Goal: Task Accomplishment & Management: Complete application form

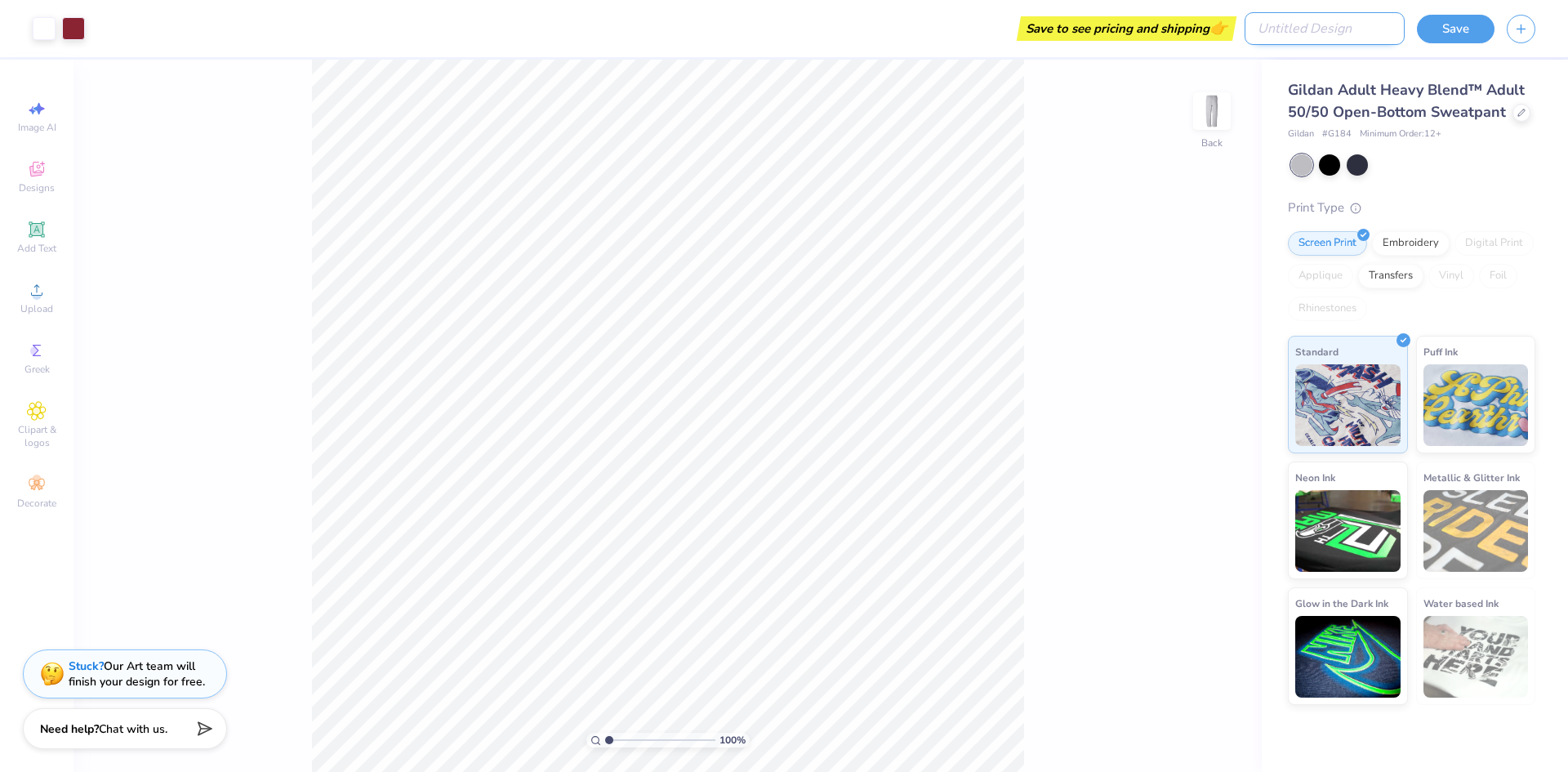
click at [1358, 27] on input "Design Title" at bounding box center [1325, 28] width 160 height 33
click at [1358, 27] on input "test ddeesiggnn" at bounding box center [1325, 28] width 160 height 33
type input "test design"
click at [1464, 29] on button "Save" at bounding box center [1456, 26] width 78 height 29
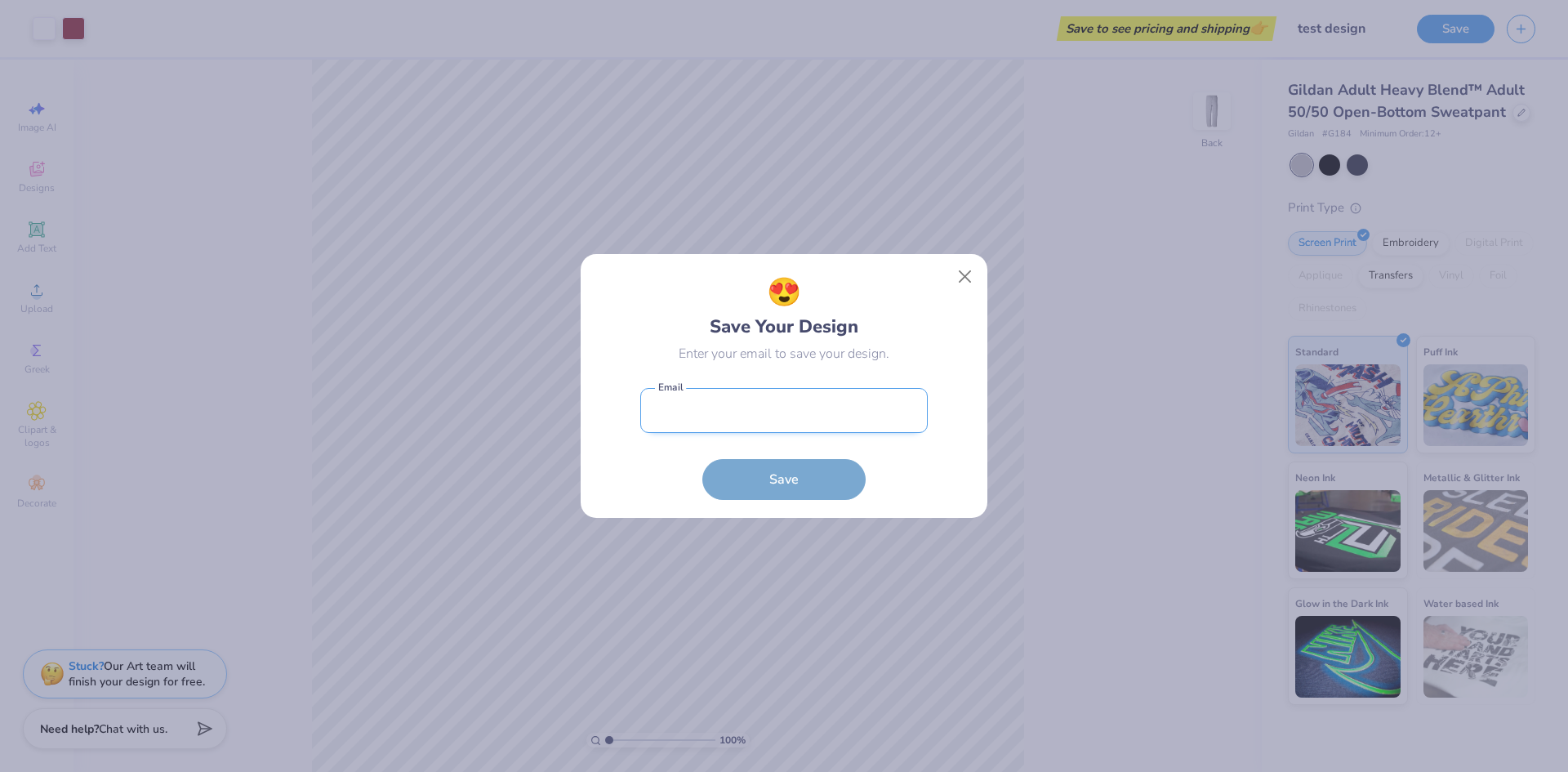
click at [857, 416] on input "email" at bounding box center [784, 411] width 287 height 45
drag, startPoint x: 857, startPoint y: 416, endPoint x: 621, endPoint y: 411, distance: 236.1
click at [621, 411] on div "😍 Save Your Design Enter your email to save your design. [EMAIL_ADDRESS][DOMAIN…" at bounding box center [785, 386] width 370 height 228
type input "[EMAIL_ADDRESS][DOMAIN_NAME]"
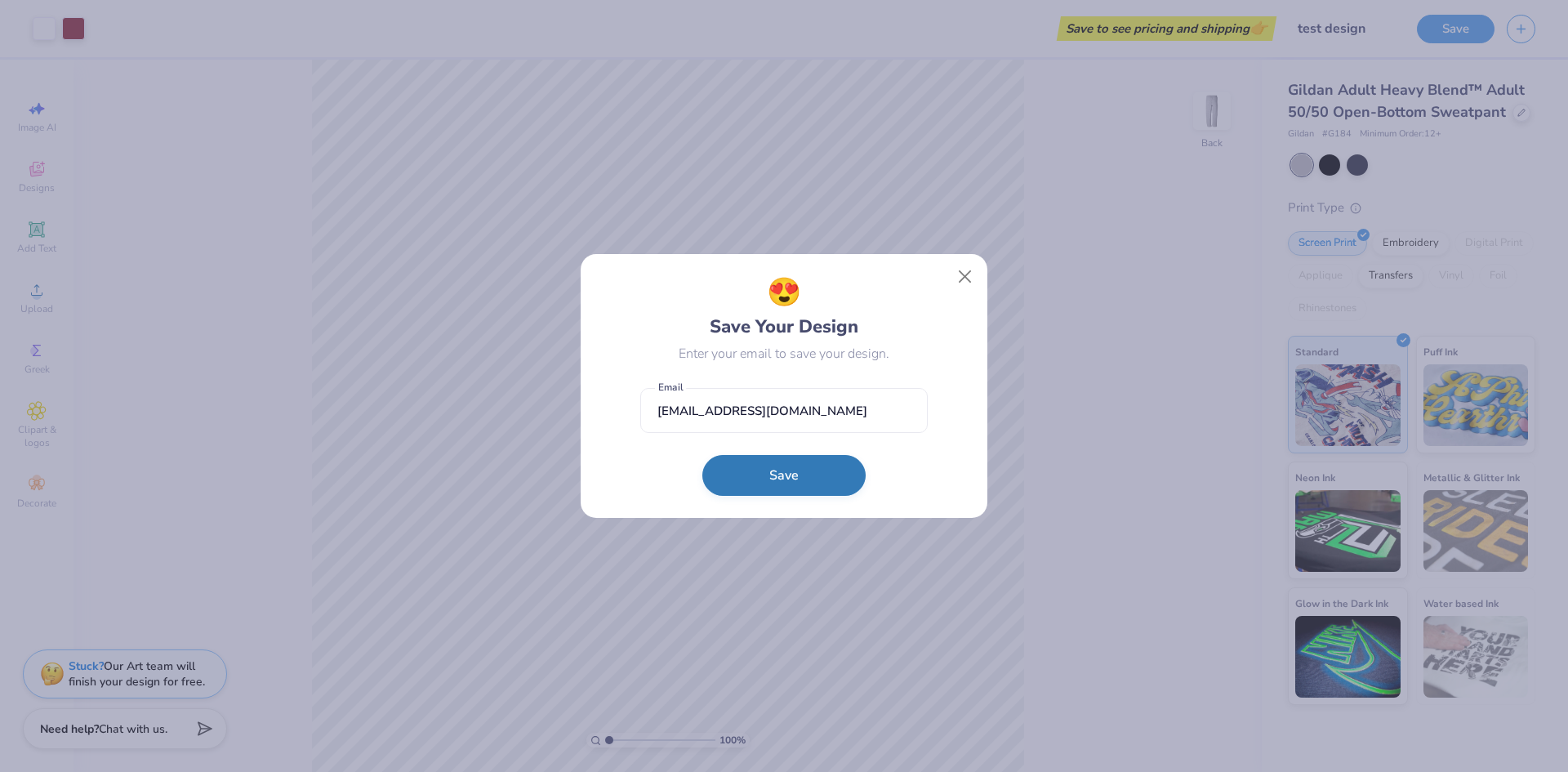
click at [748, 469] on button "Save" at bounding box center [784, 475] width 164 height 41
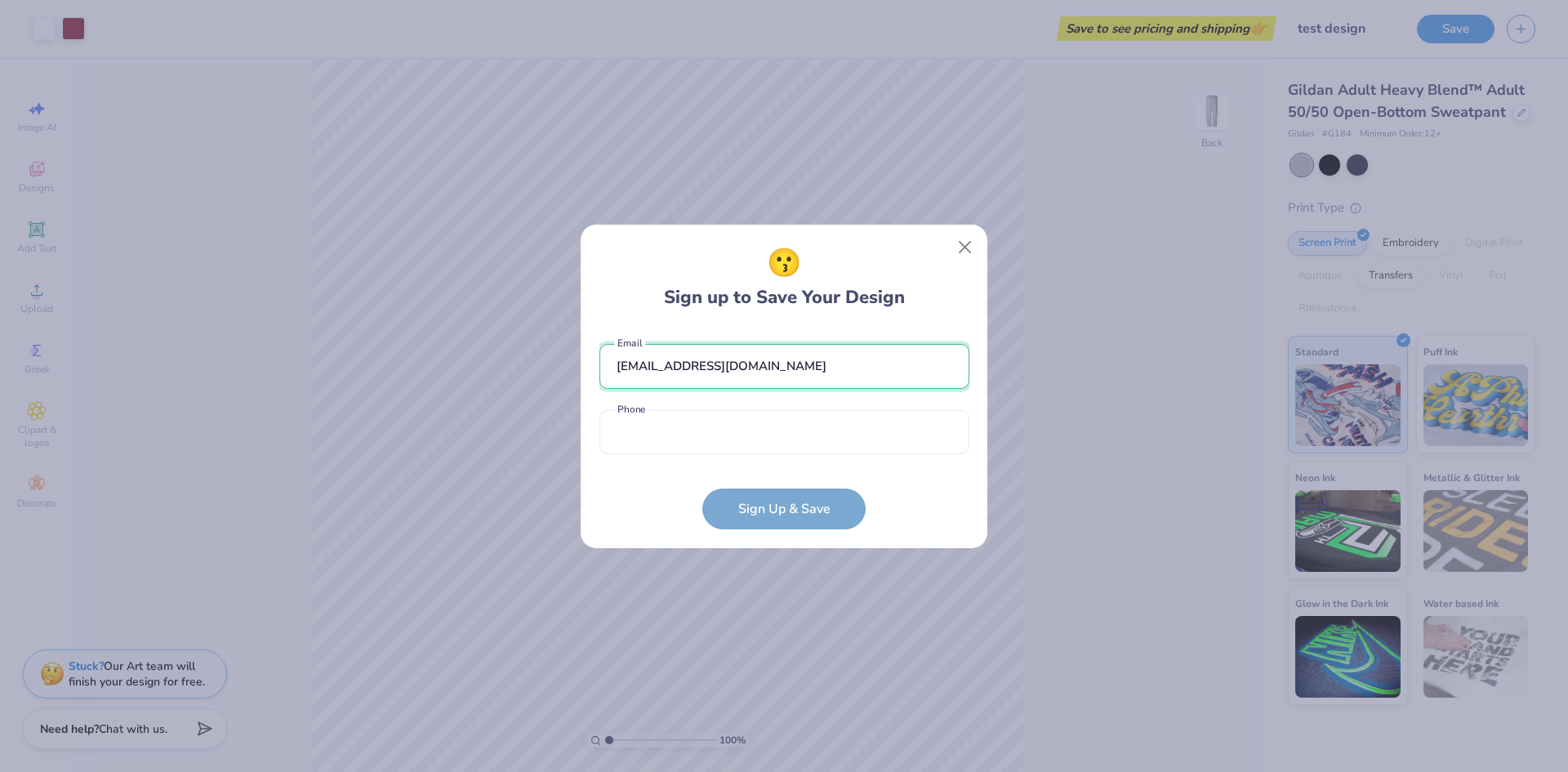
click at [825, 371] on input "[EMAIL_ADDRESS][DOMAIN_NAME]" at bounding box center [785, 367] width 370 height 45
click at [690, 367] on input "[EMAIL_ADDRESS][DOMAIN_NAME]" at bounding box center [785, 367] width 370 height 45
type input "[EMAIL_ADDRESS][DOMAIN_NAME]"
click at [746, 430] on input "tel" at bounding box center [785, 432] width 370 height 45
type input "[PHONE_NUMBER]"
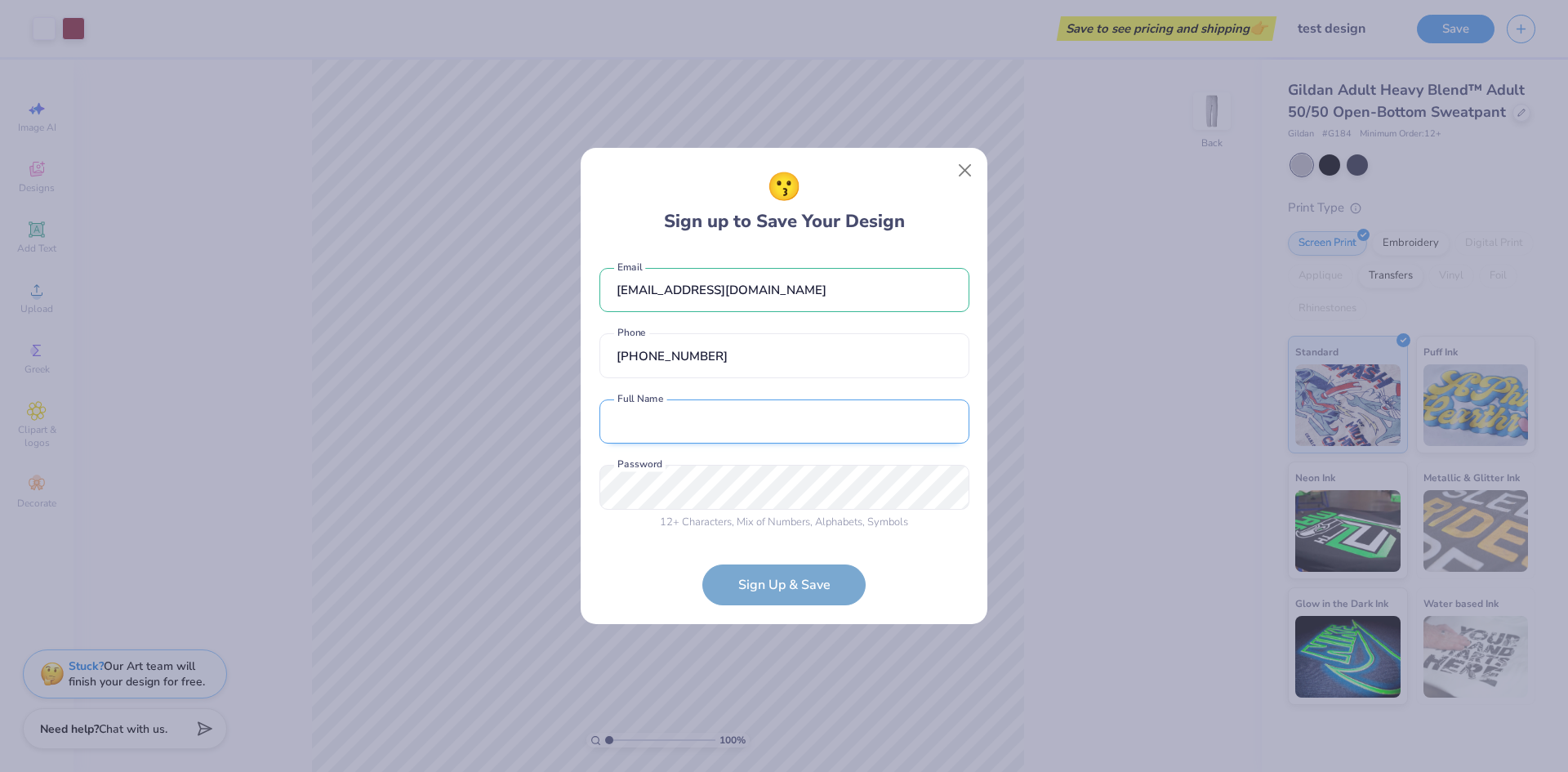
click at [639, 429] on input "text" at bounding box center [785, 422] width 370 height 45
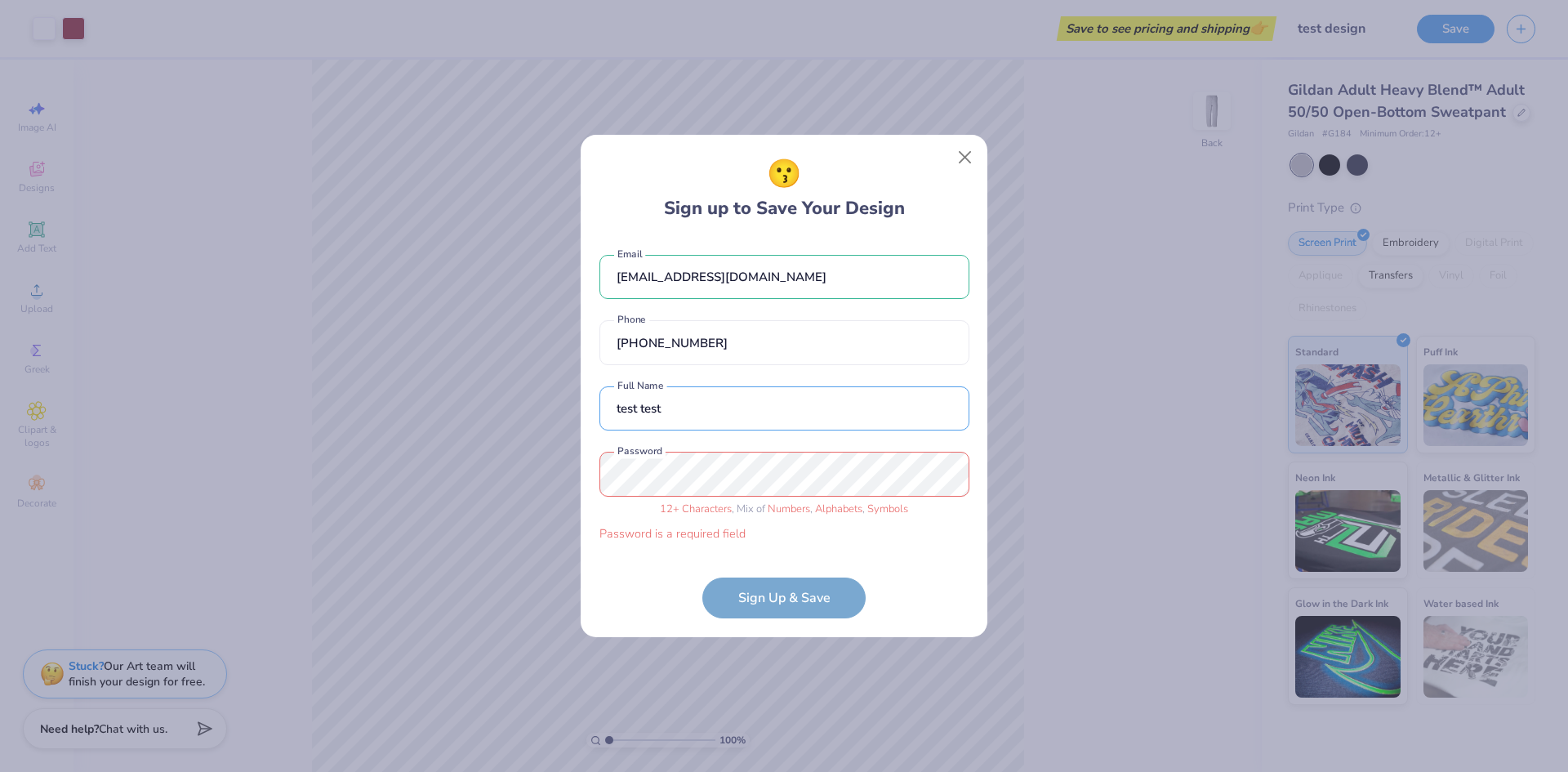
type input "[EMAIL_ADDRESS][DOMAIN_NAME]"
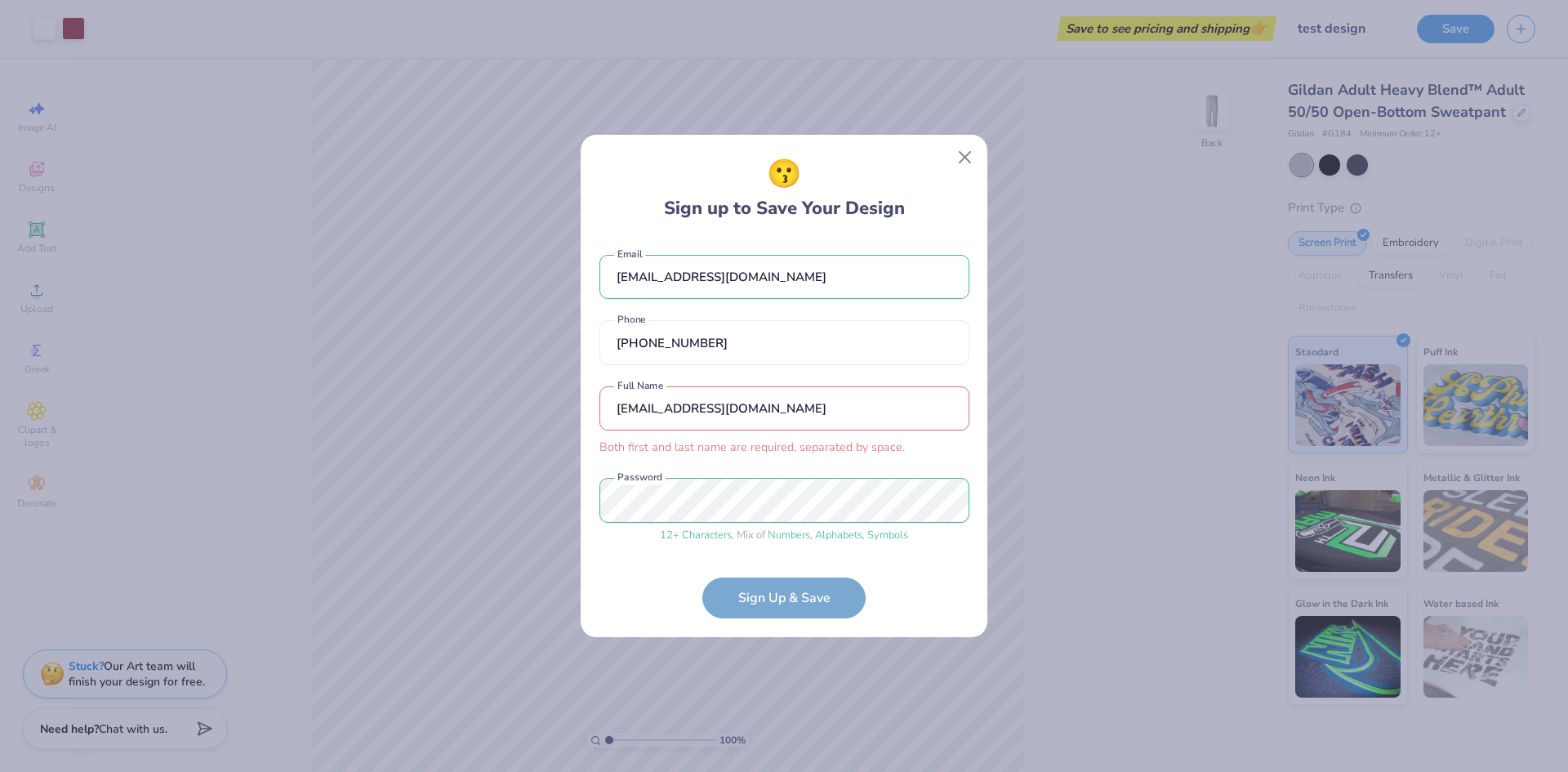
click at [597, 545] on div "😗 Sign up to Save Your Design [EMAIL_ADDRESS][DOMAIN_NAME] Email [PHONE_NUMBER]…" at bounding box center [784, 386] width 407 height 502
click at [540, 503] on div "😗 Sign up to Save Your Design [EMAIL_ADDRESS][DOMAIN_NAME] Email [PHONE_NUMBER]…" at bounding box center [784, 386] width 1568 height 772
click at [576, 565] on div "😗 Sign up to Save Your Design [EMAIL_ADDRESS][DOMAIN_NAME] Email [PHONE_NUMBER]…" at bounding box center [784, 386] width 1568 height 772
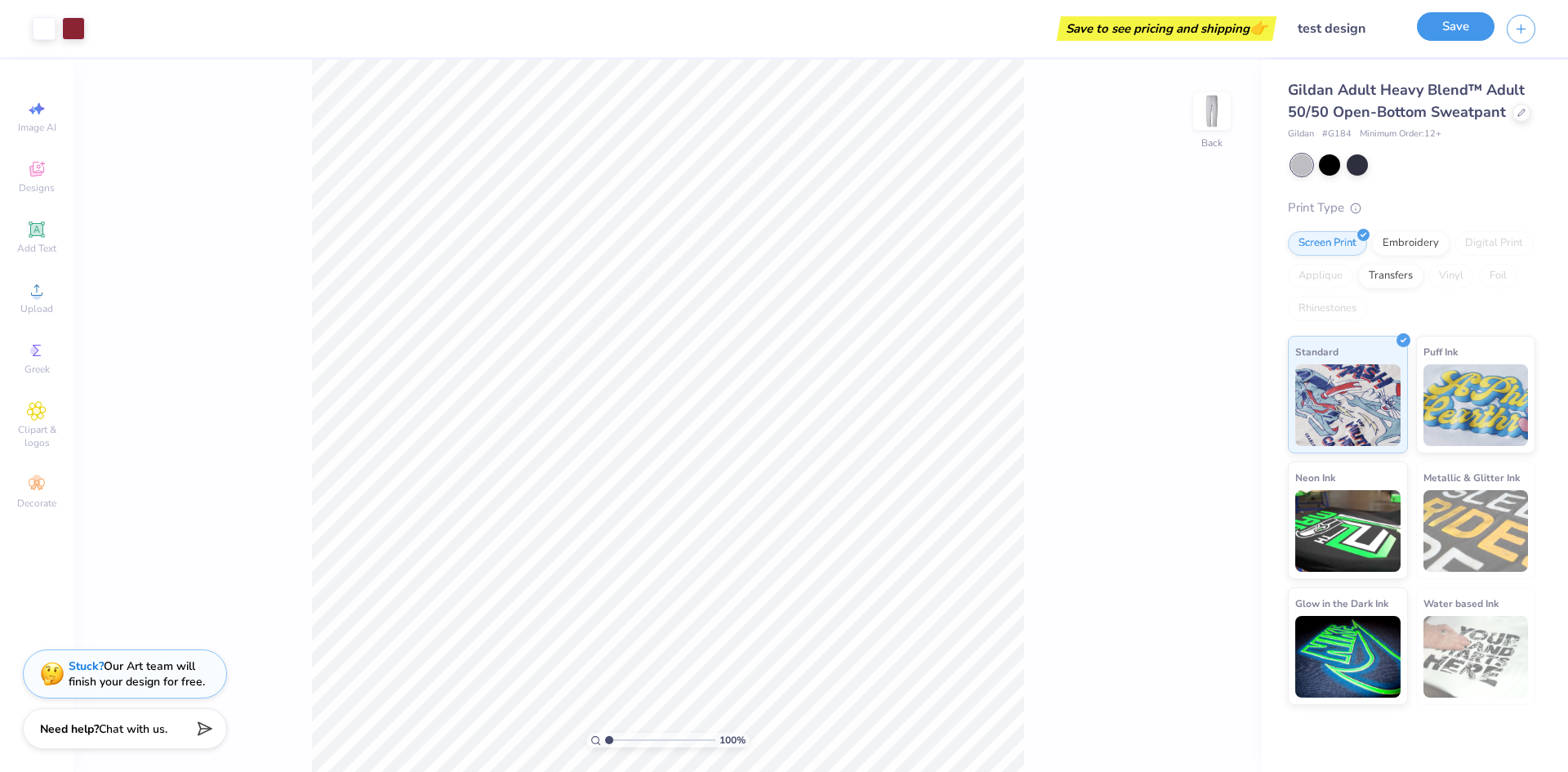
click at [1463, 23] on button "Save" at bounding box center [1456, 26] width 78 height 29
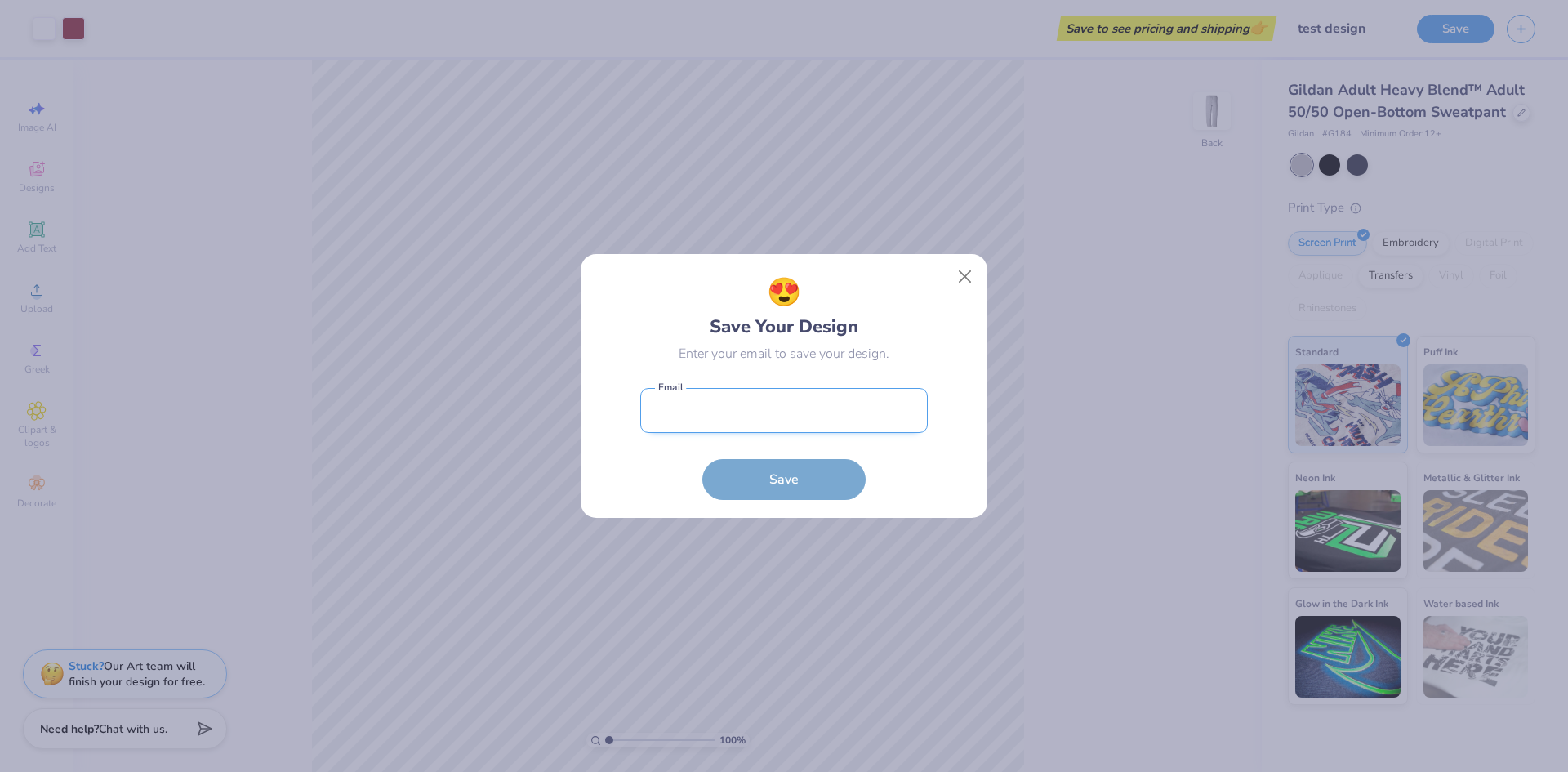
click at [703, 415] on input "email" at bounding box center [784, 411] width 287 height 45
paste input "[URL][DOMAIN_NAME]"
type input "[URL][DOMAIN_NAME]"
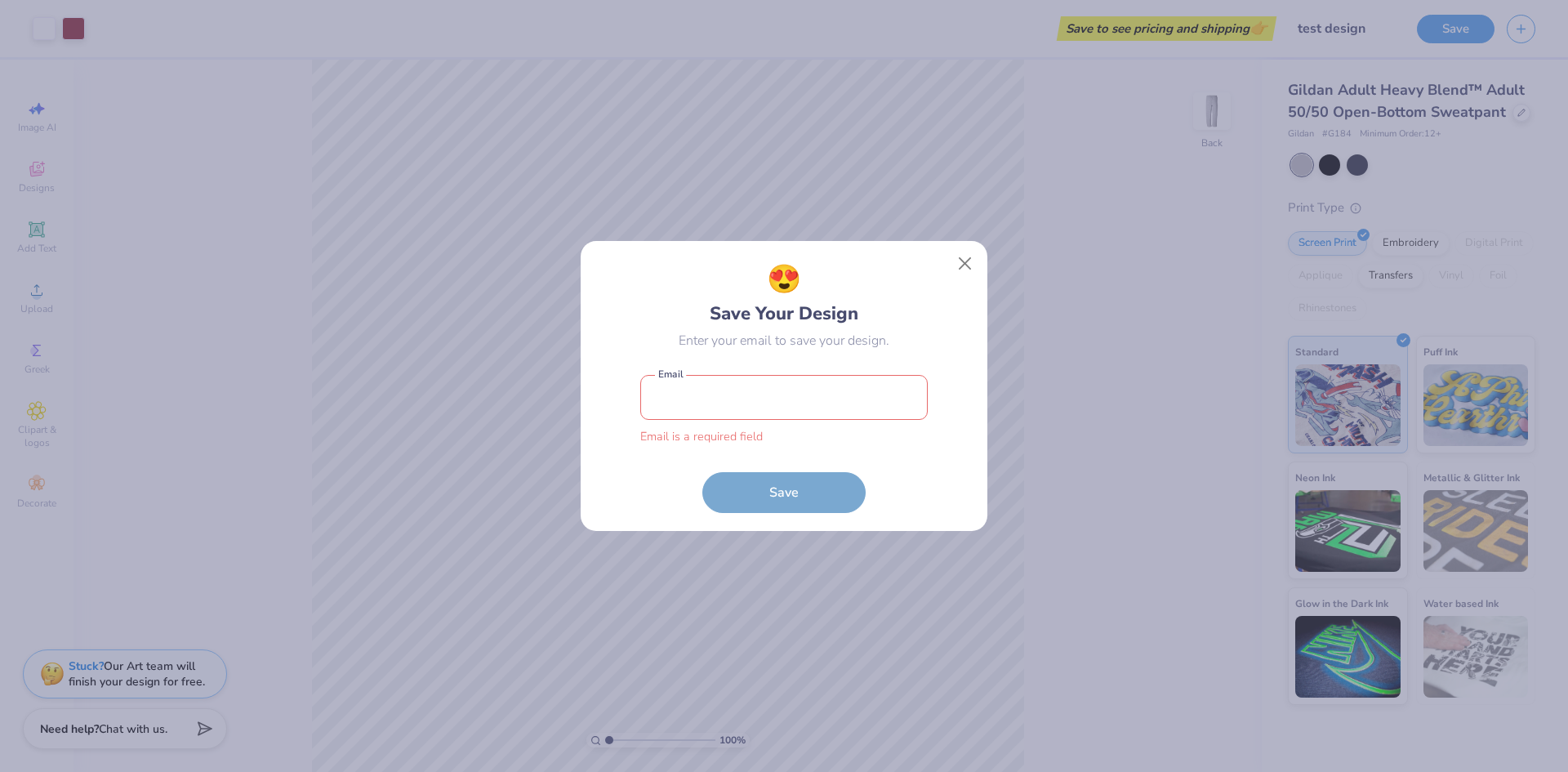
paste input "[EMAIL_ADDRESS][DOMAIN_NAME]"
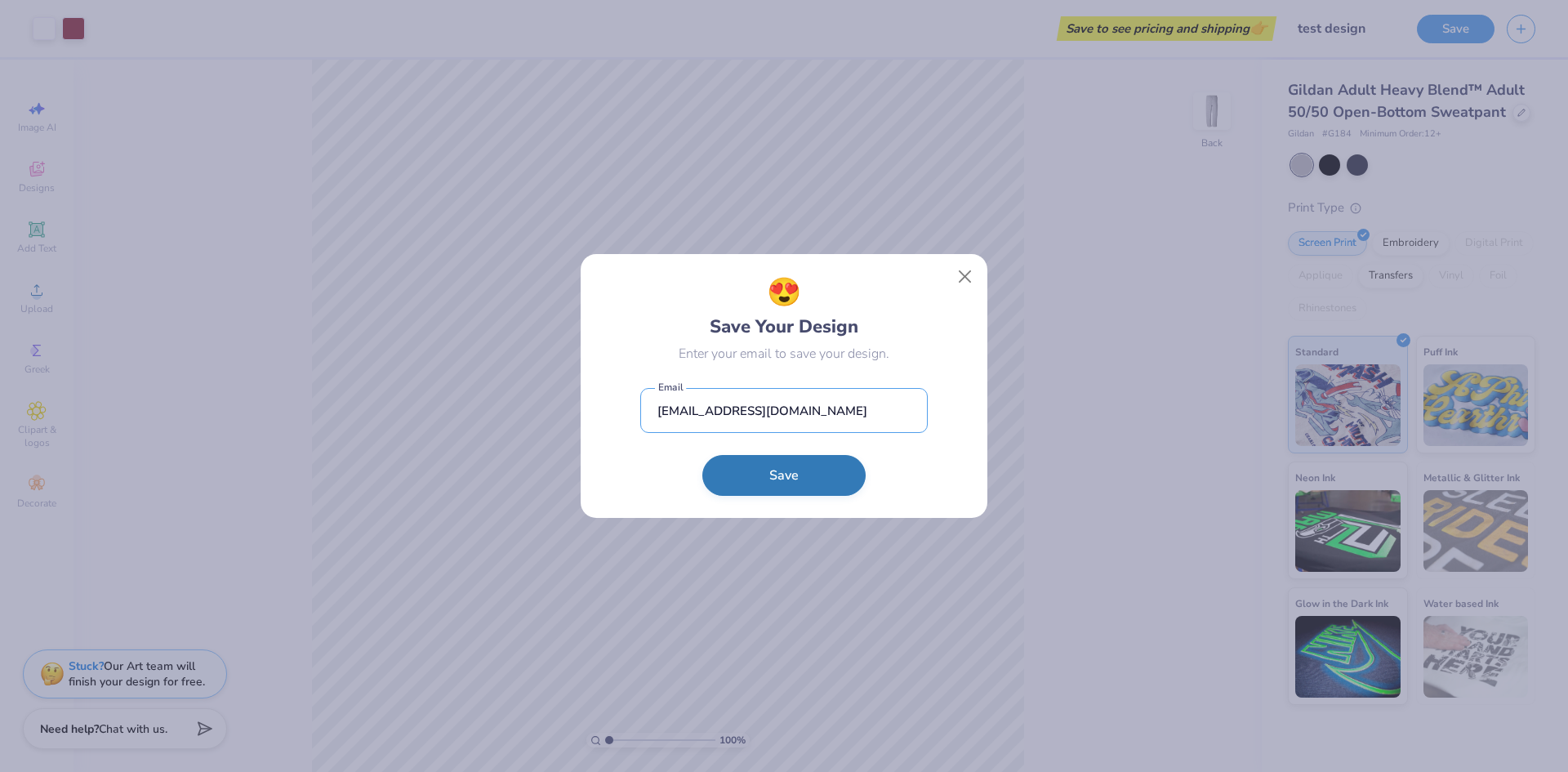
type input "[EMAIL_ADDRESS][DOMAIN_NAME]"
click at [777, 473] on button "Save" at bounding box center [784, 475] width 164 height 41
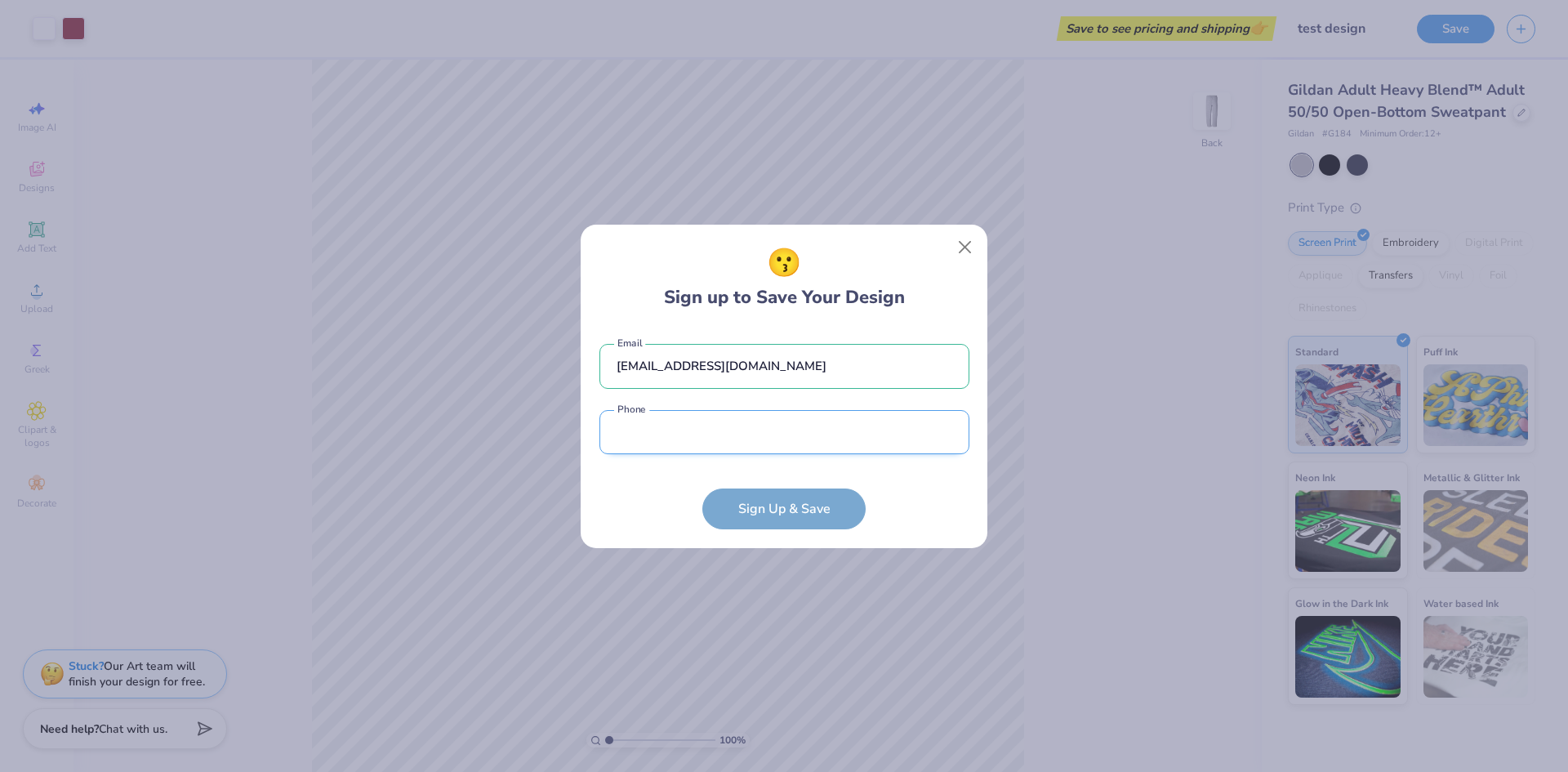
click at [757, 433] on input "tel" at bounding box center [785, 432] width 370 height 45
type input "[PHONE_NUMBER]"
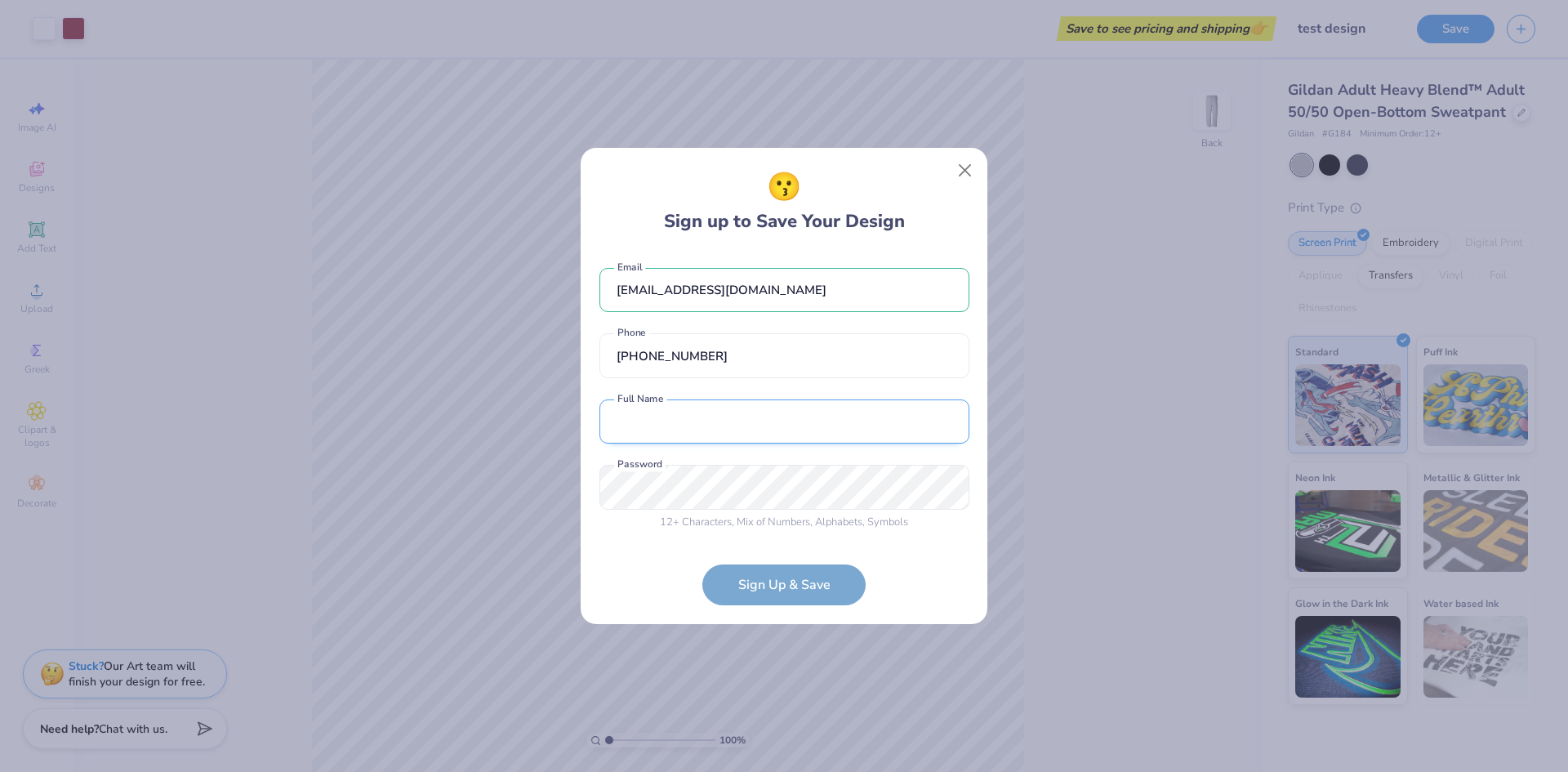
click at [705, 425] on input "text" at bounding box center [785, 422] width 370 height 45
type input "test test"
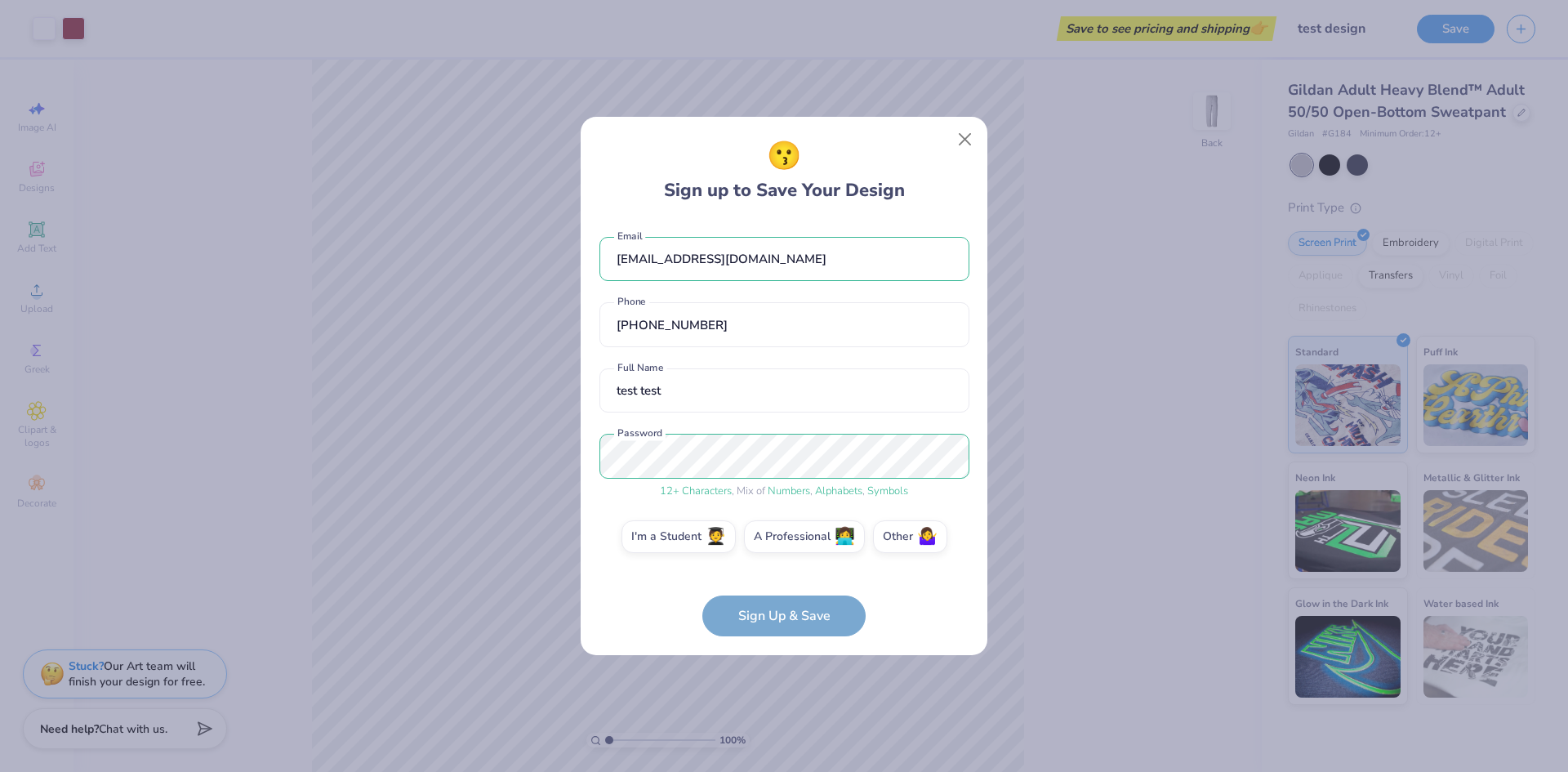
click at [634, 502] on div "[EMAIL_ADDRESS][DOMAIN_NAME] Email [PHONE_NUMBER] Phone test test Full Name 12 …" at bounding box center [785, 396] width 370 height 350
click at [711, 533] on span "🧑‍🎓" at bounding box center [716, 534] width 21 height 19
click at [779, 536] on input "I'm a Student 🧑‍🎓" at bounding box center [784, 541] width 10 height 10
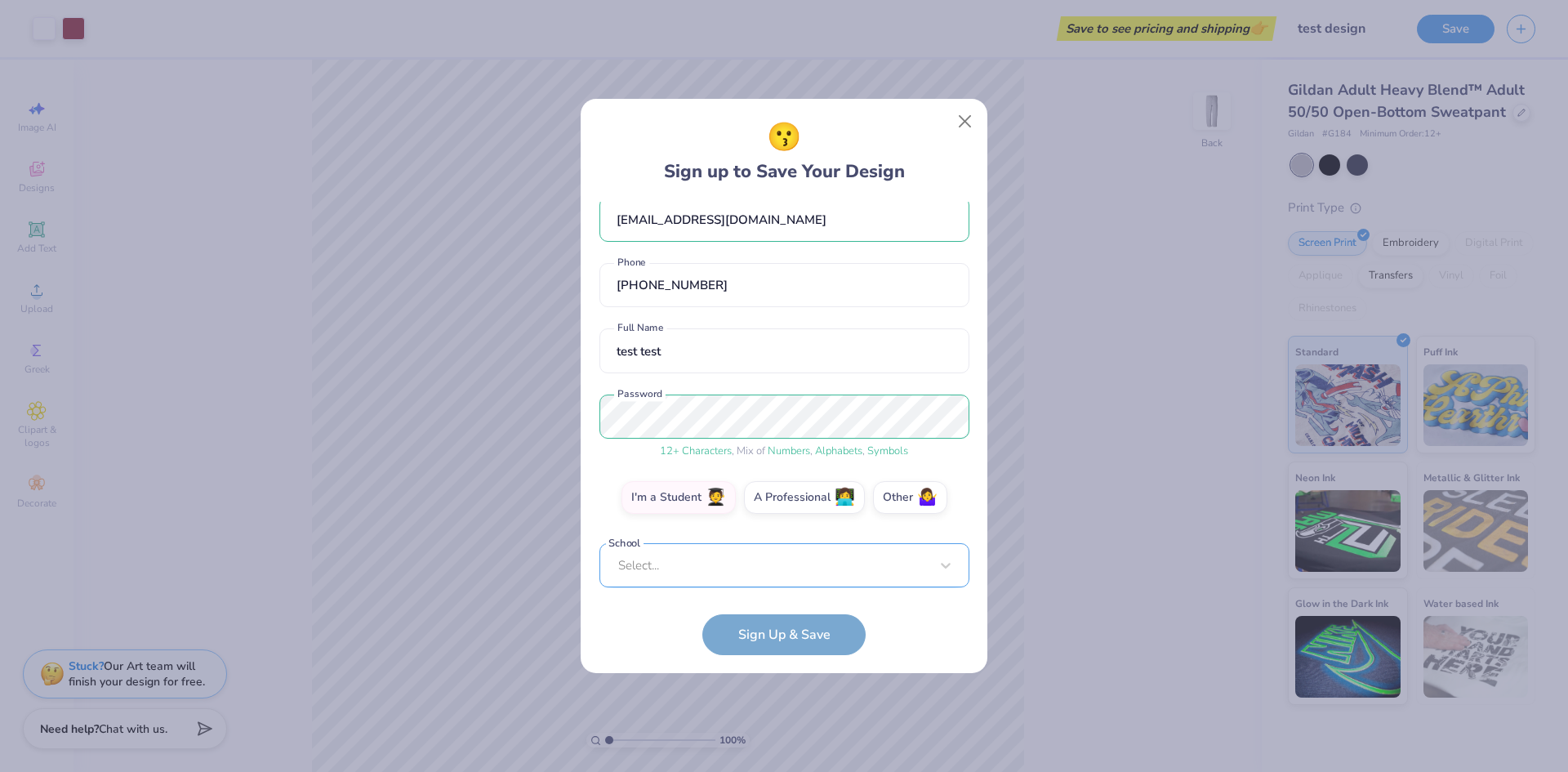
click at [682, 566] on div "Select..." at bounding box center [785, 566] width 370 height 45
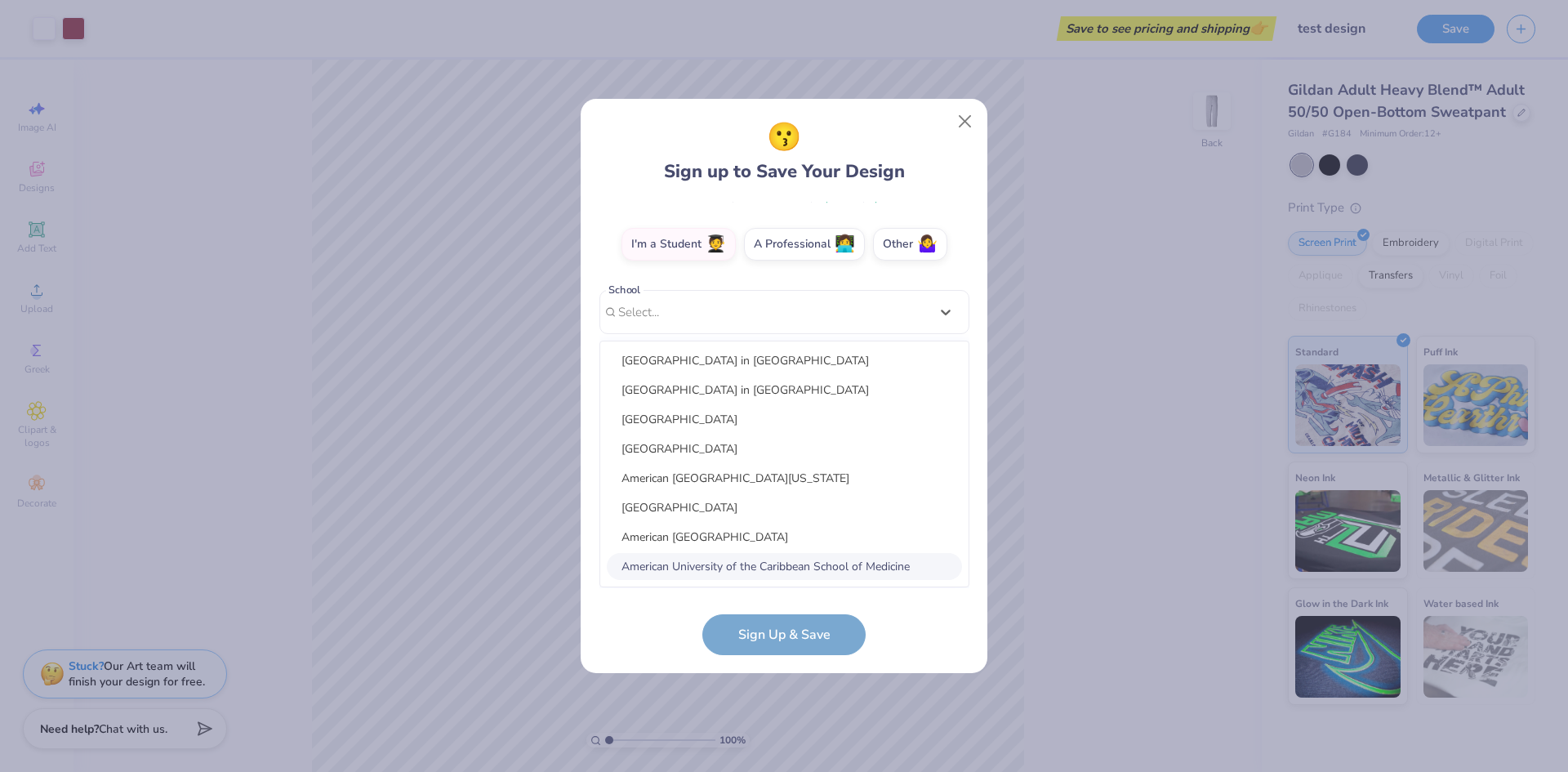
scroll to position [1530, 0]
click at [714, 546] on div "Appalachian Bible College" at bounding box center [785, 537] width 356 height 27
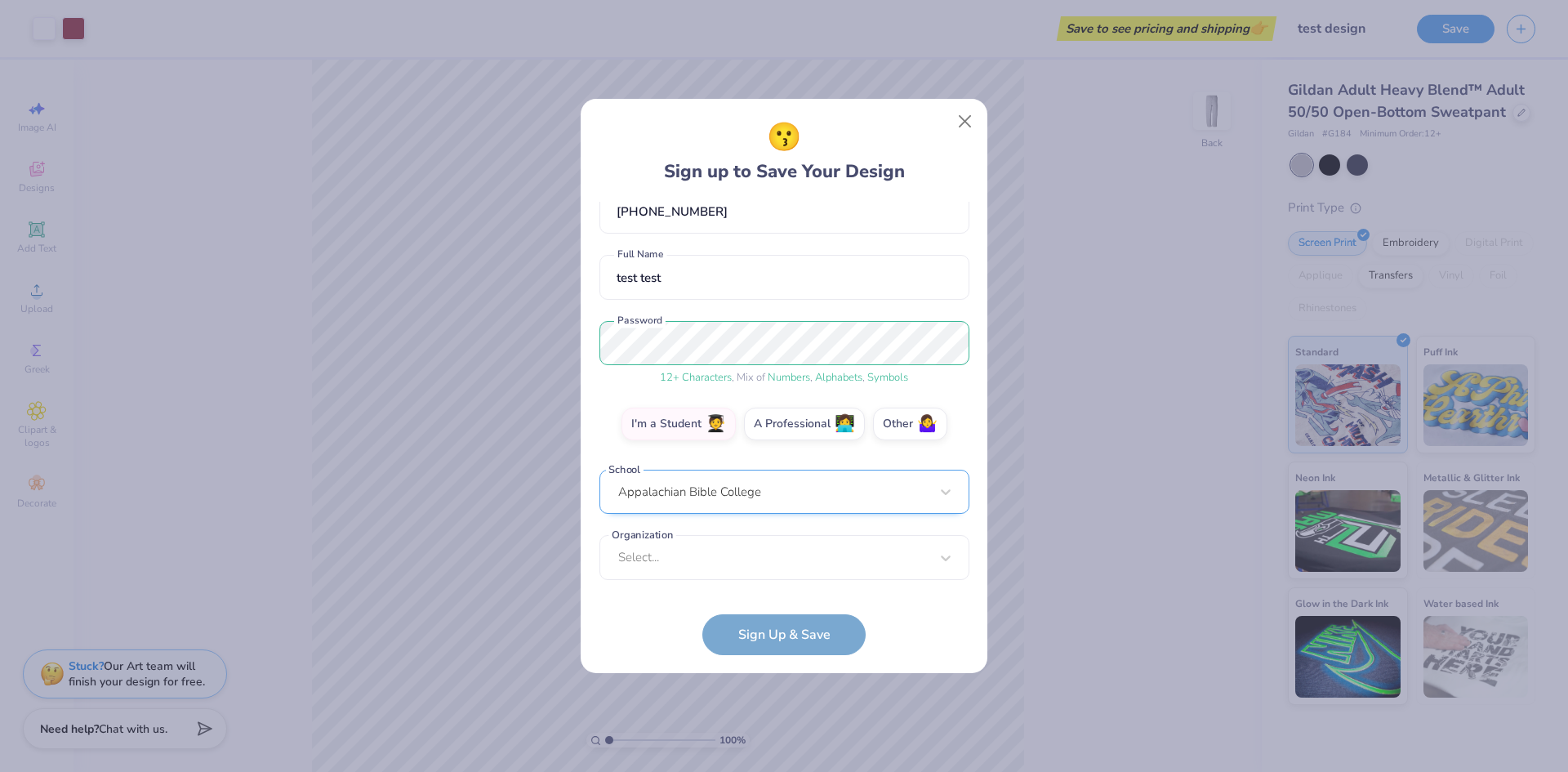
scroll to position [22, 0]
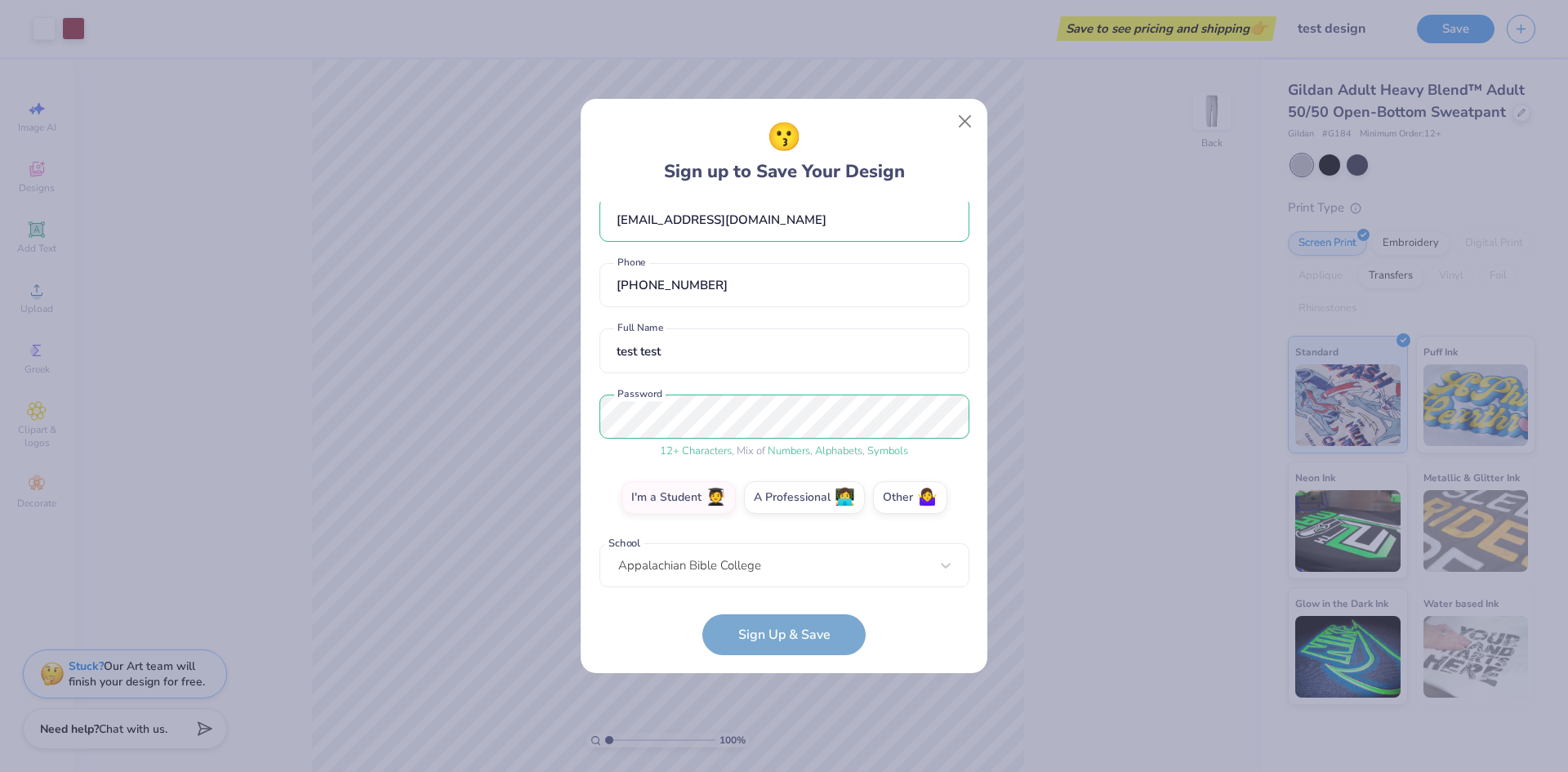
click at [669, 632] on form "[EMAIL_ADDRESS][DOMAIN_NAME] Email [PHONE_NUMBER] Phone test test Full Name 12 …" at bounding box center [785, 429] width 370 height 454
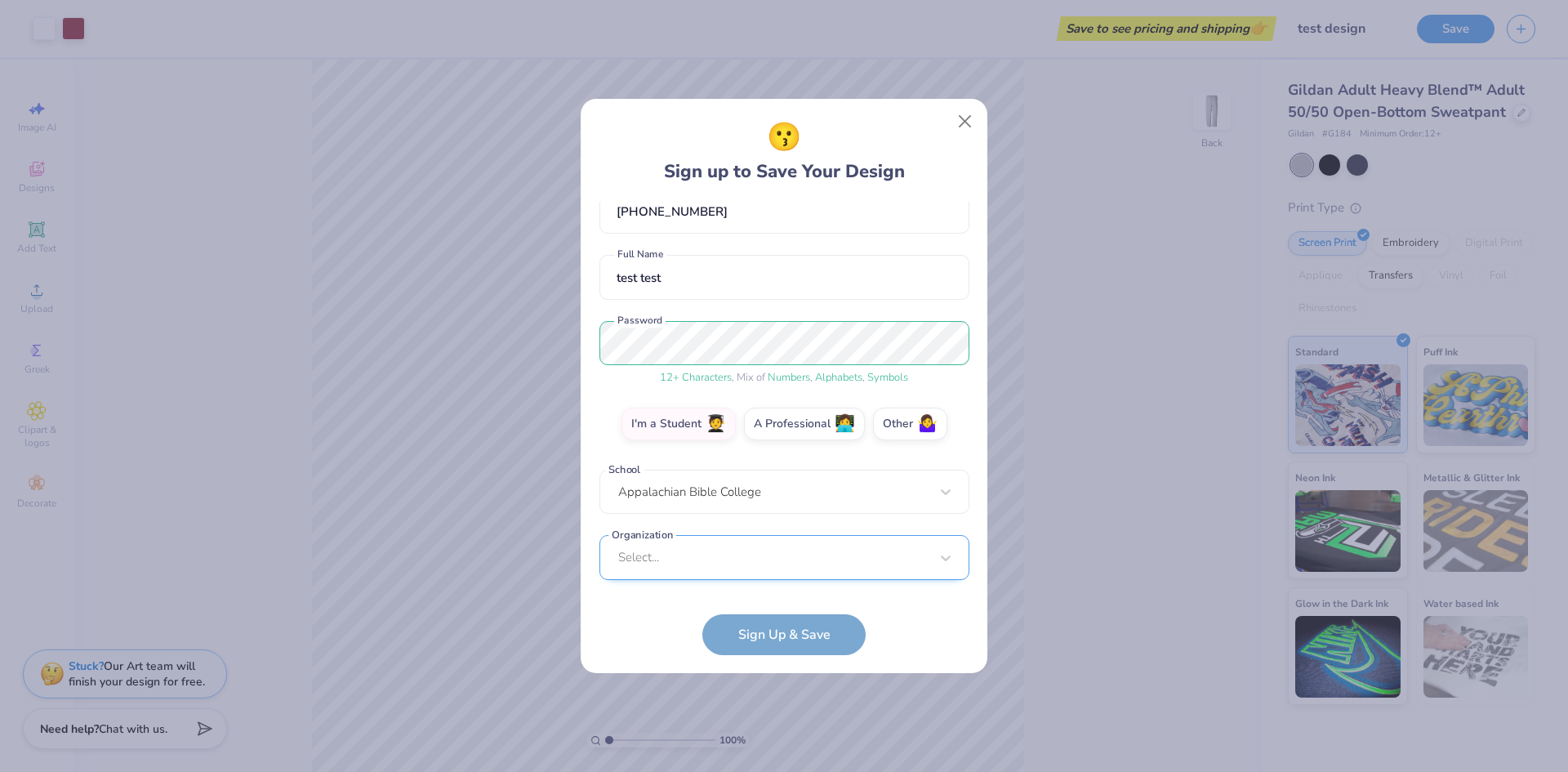
click at [757, 563] on div "Select..." at bounding box center [785, 558] width 370 height 45
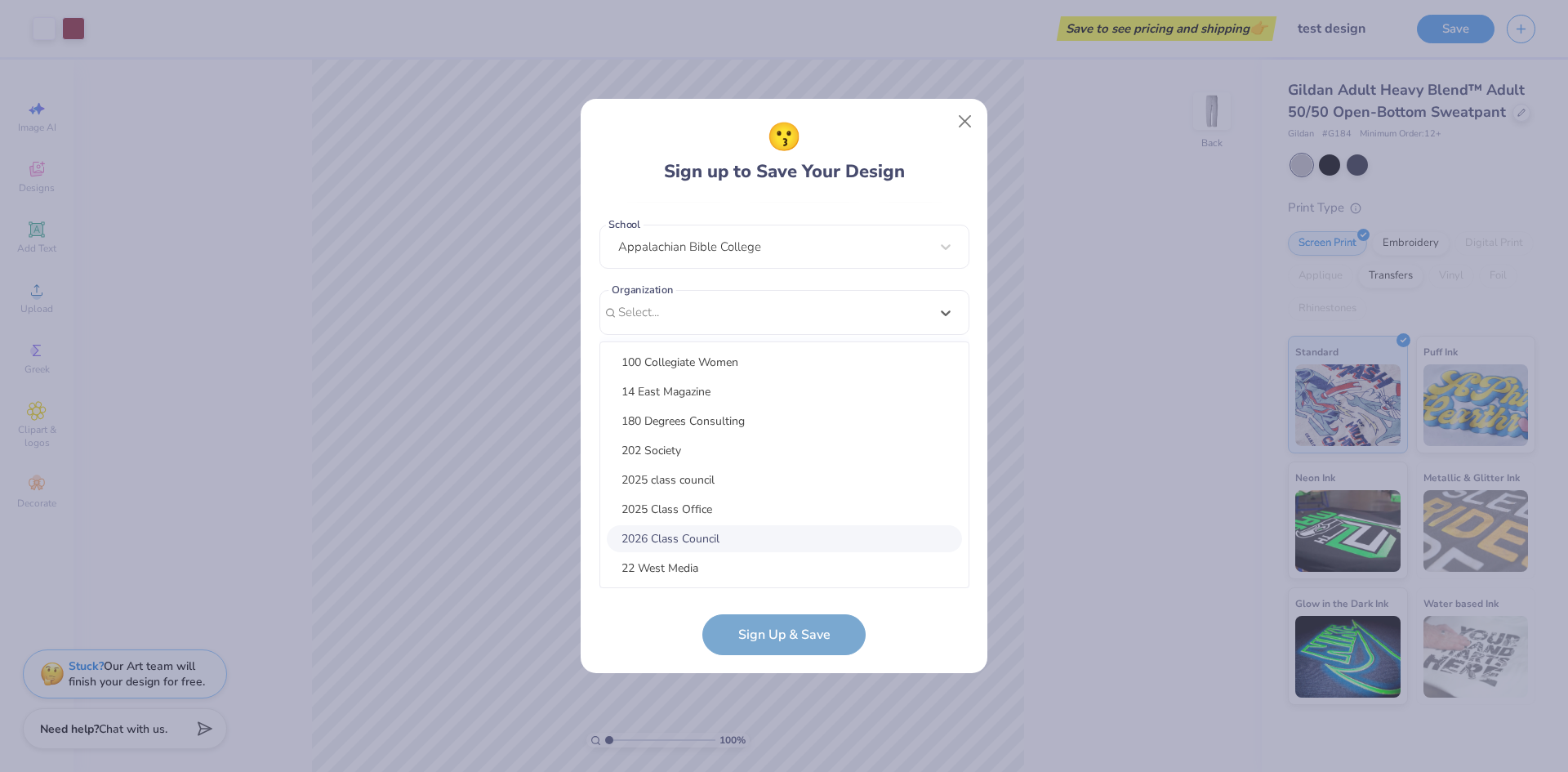
click at [748, 541] on div "2026 Class Council" at bounding box center [785, 538] width 356 height 27
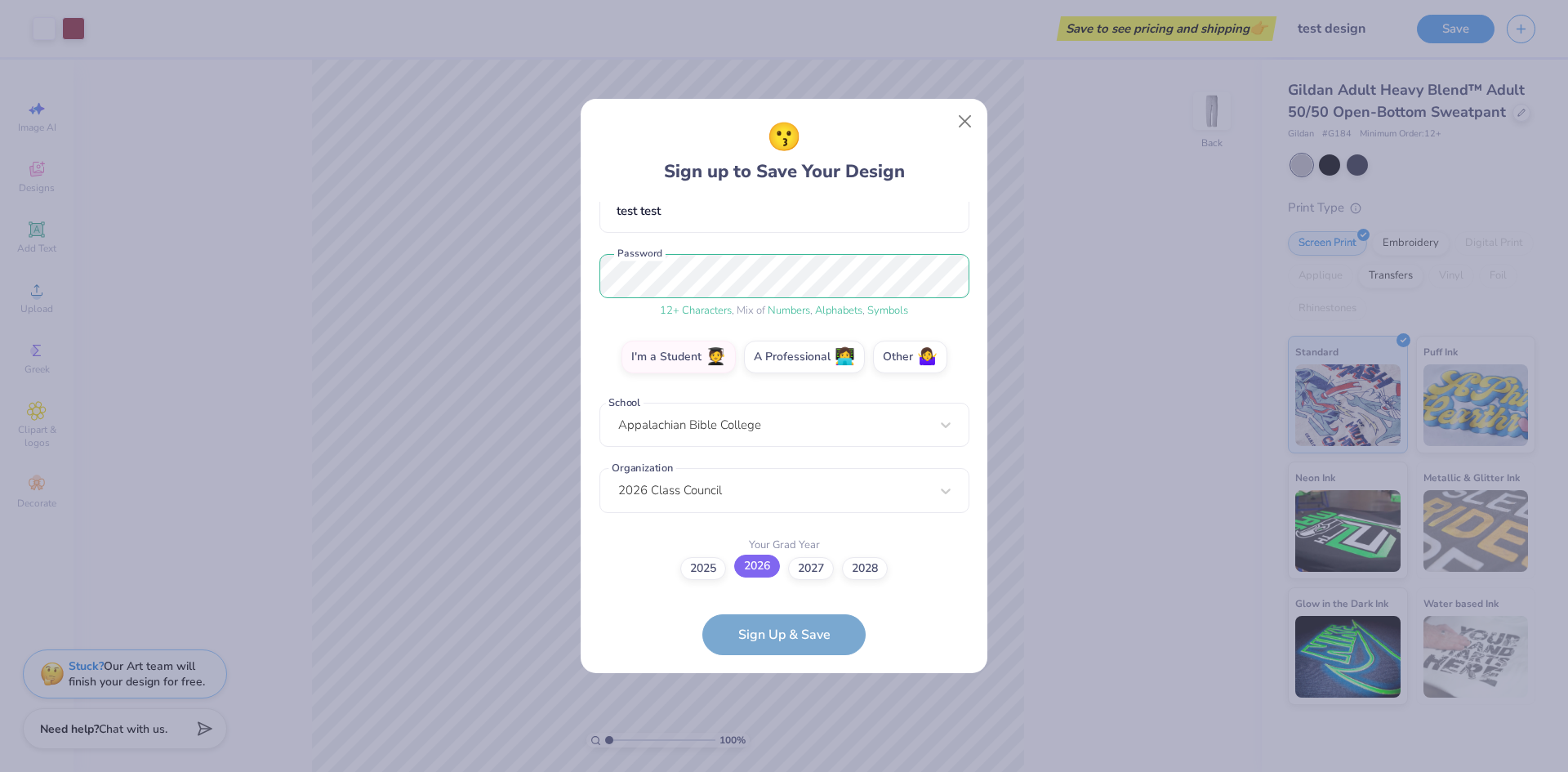
click at [767, 572] on label "2026" at bounding box center [757, 566] width 46 height 22
click at [779, 725] on input "2026" at bounding box center [784, 730] width 10 height 10
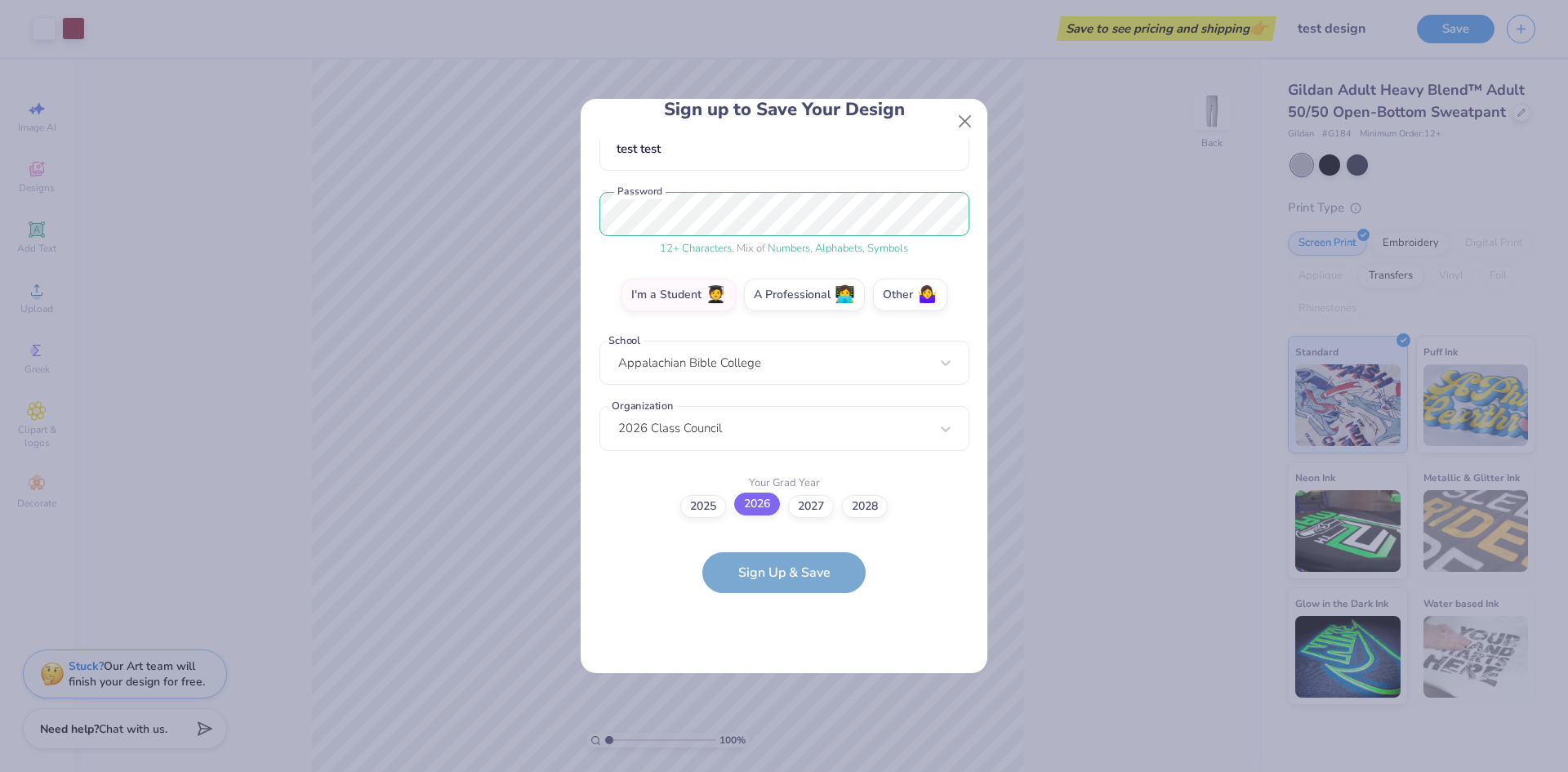
scroll to position [0, 0]
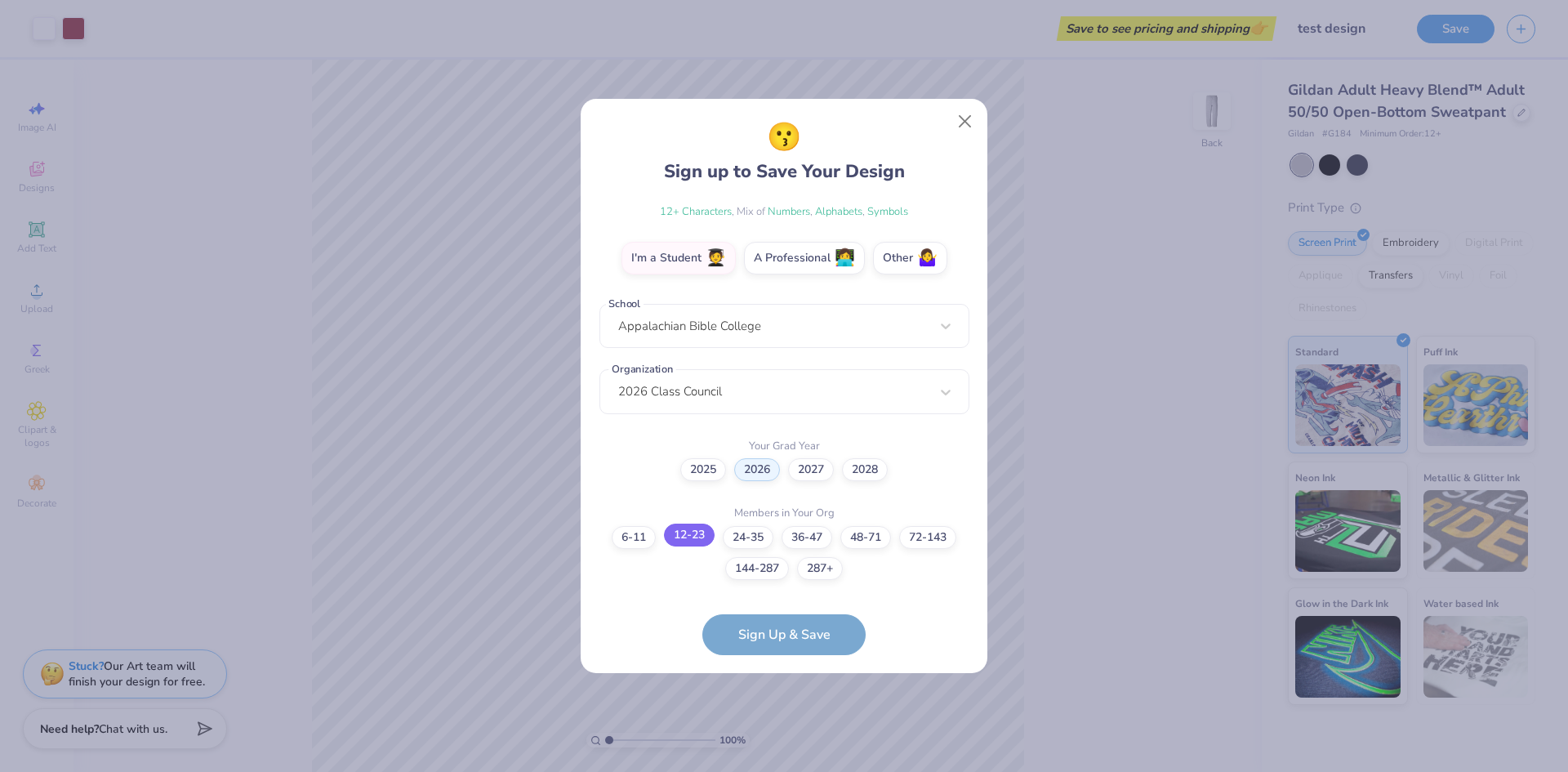
click at [688, 532] on label "12-23" at bounding box center [690, 535] width 51 height 22
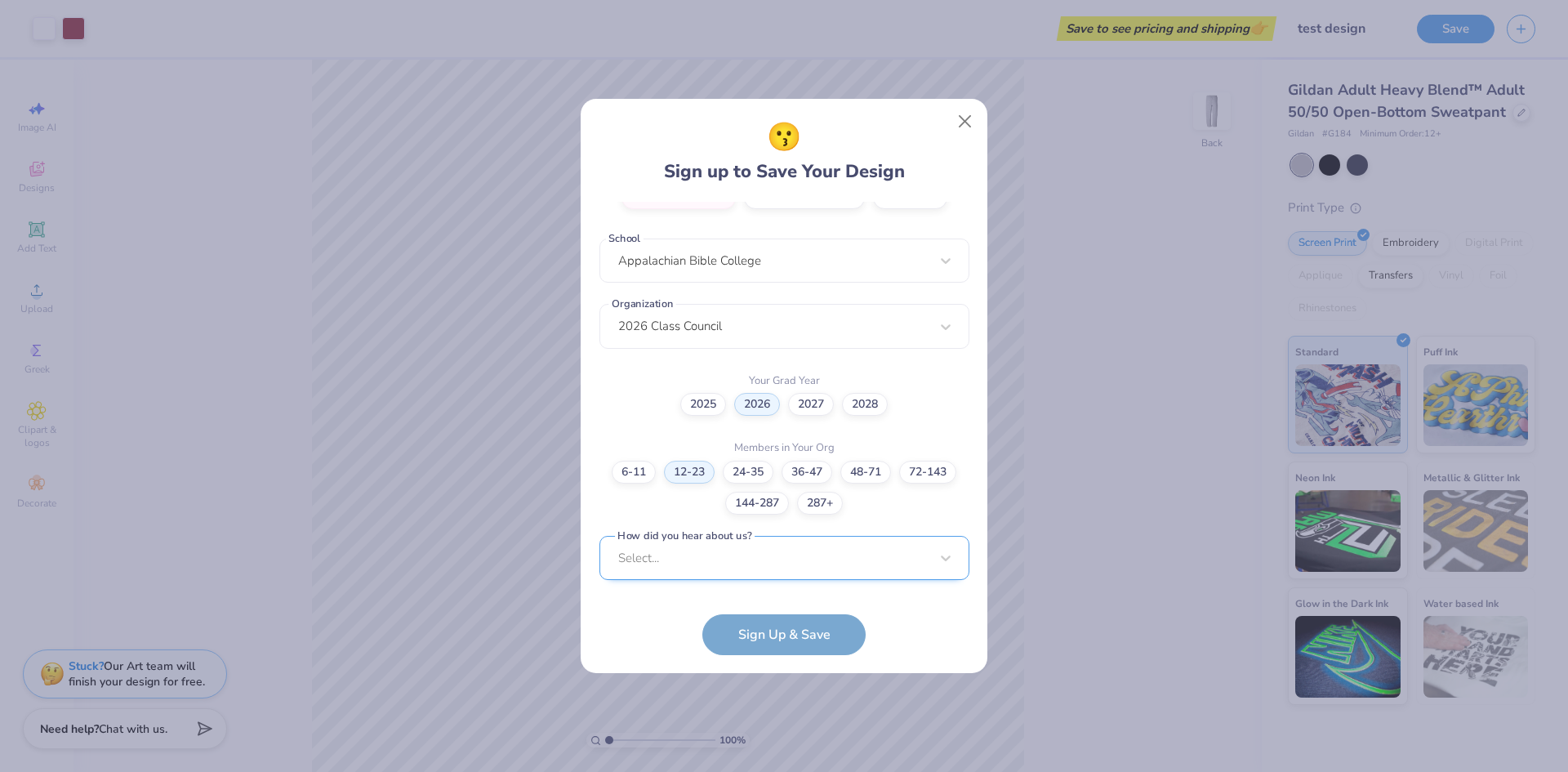
click at [641, 569] on div "Select..." at bounding box center [785, 559] width 370 height 45
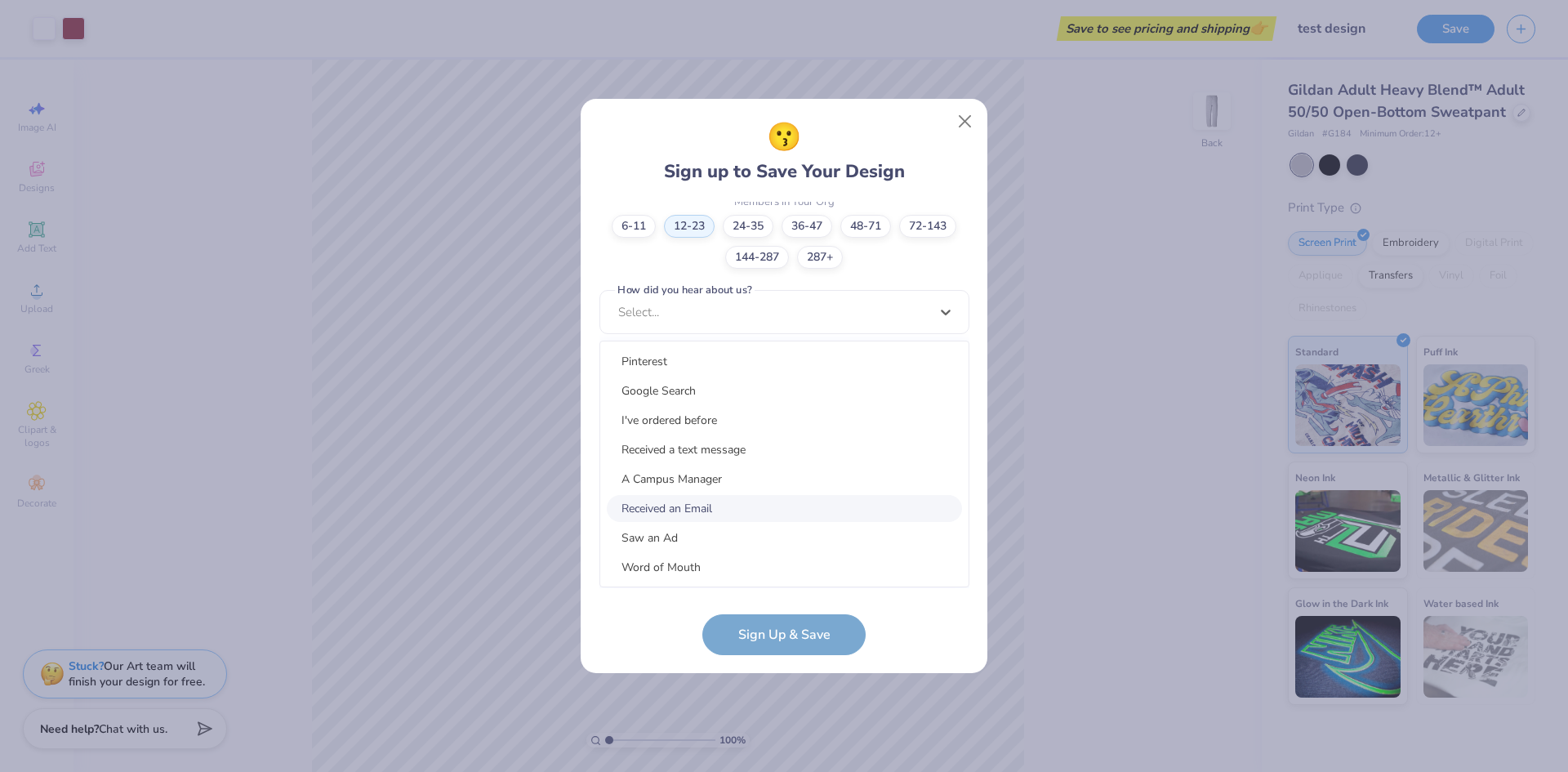
click at [673, 505] on div "Received an Email" at bounding box center [785, 508] width 356 height 27
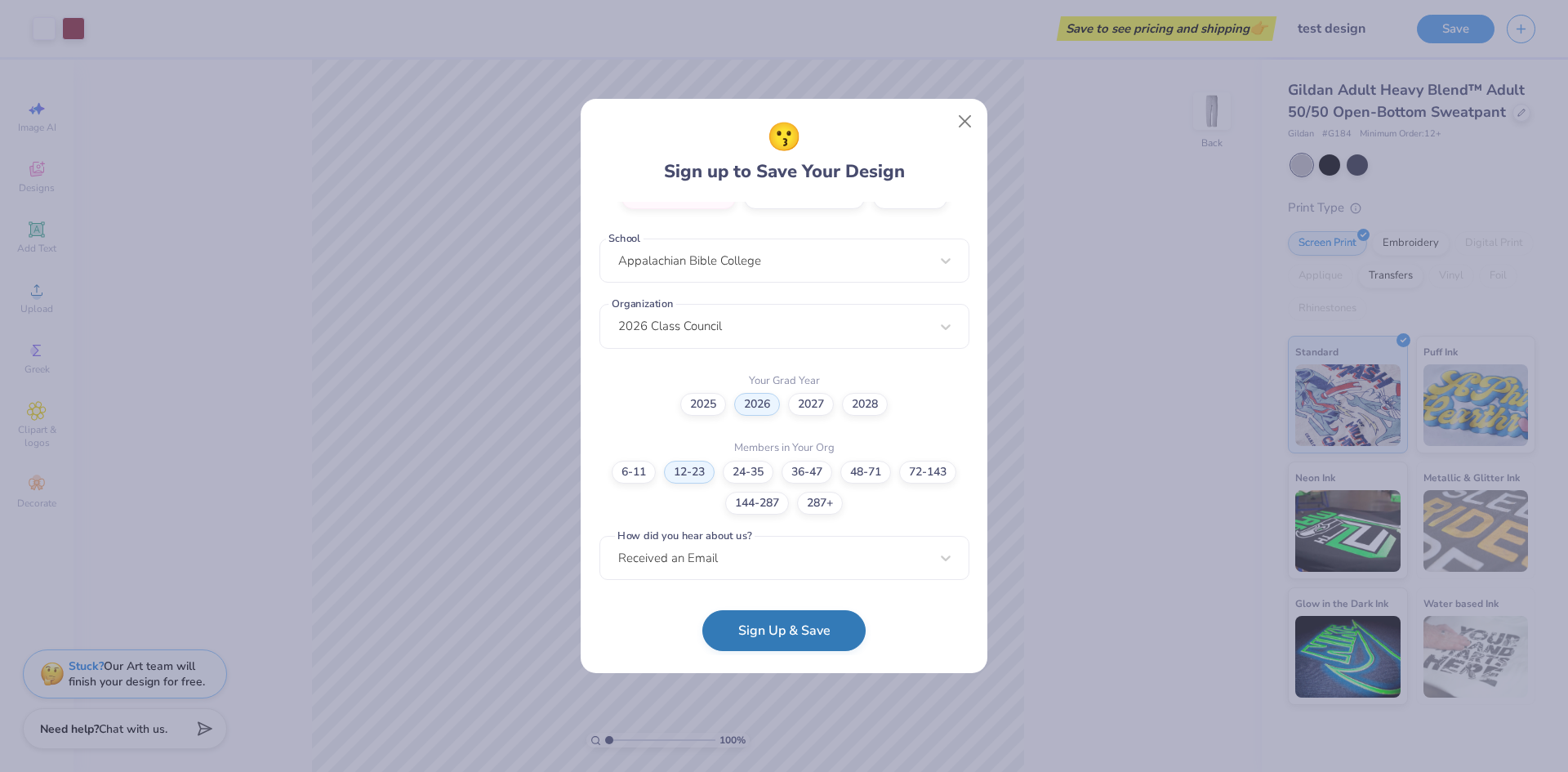
click at [739, 630] on button "Sign Up & Save" at bounding box center [784, 631] width 164 height 41
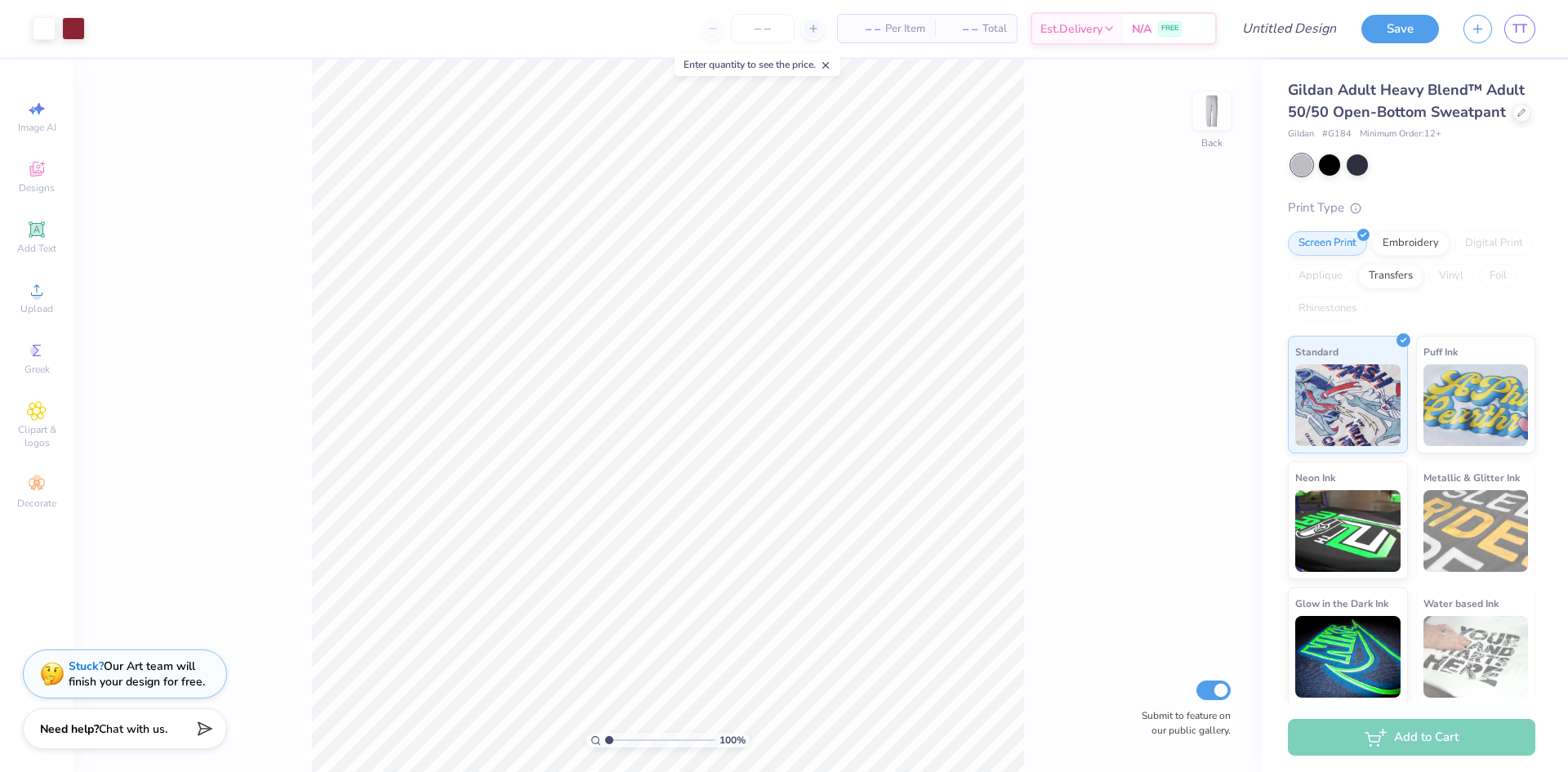
click at [1363, 53] on div "Save TT" at bounding box center [1465, 28] width 207 height 57
click at [103, 737] on div "Need help? Chat with us." at bounding box center [124, 726] width 204 height 41
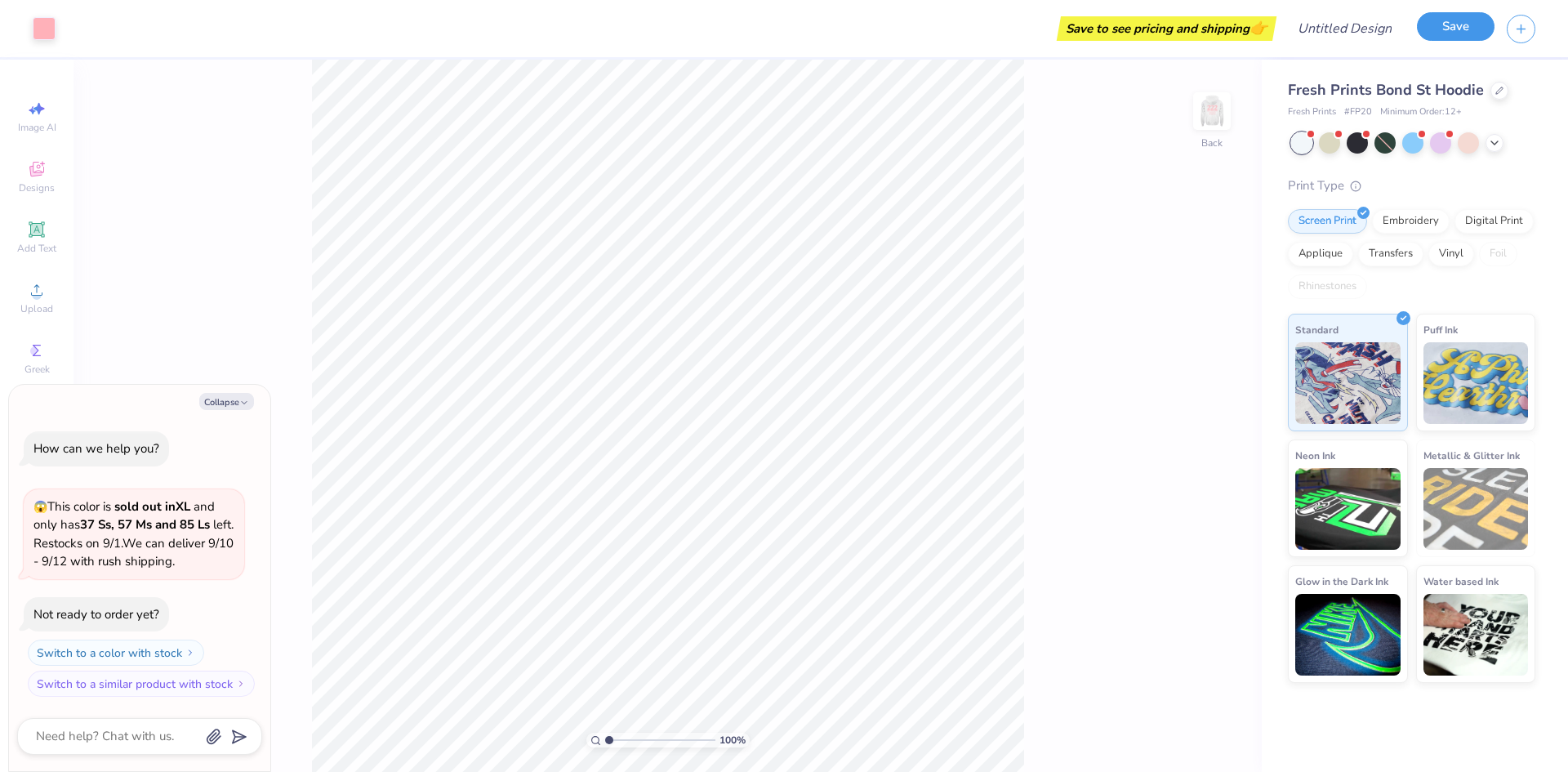
click at [1441, 29] on button "Save" at bounding box center [1456, 26] width 78 height 29
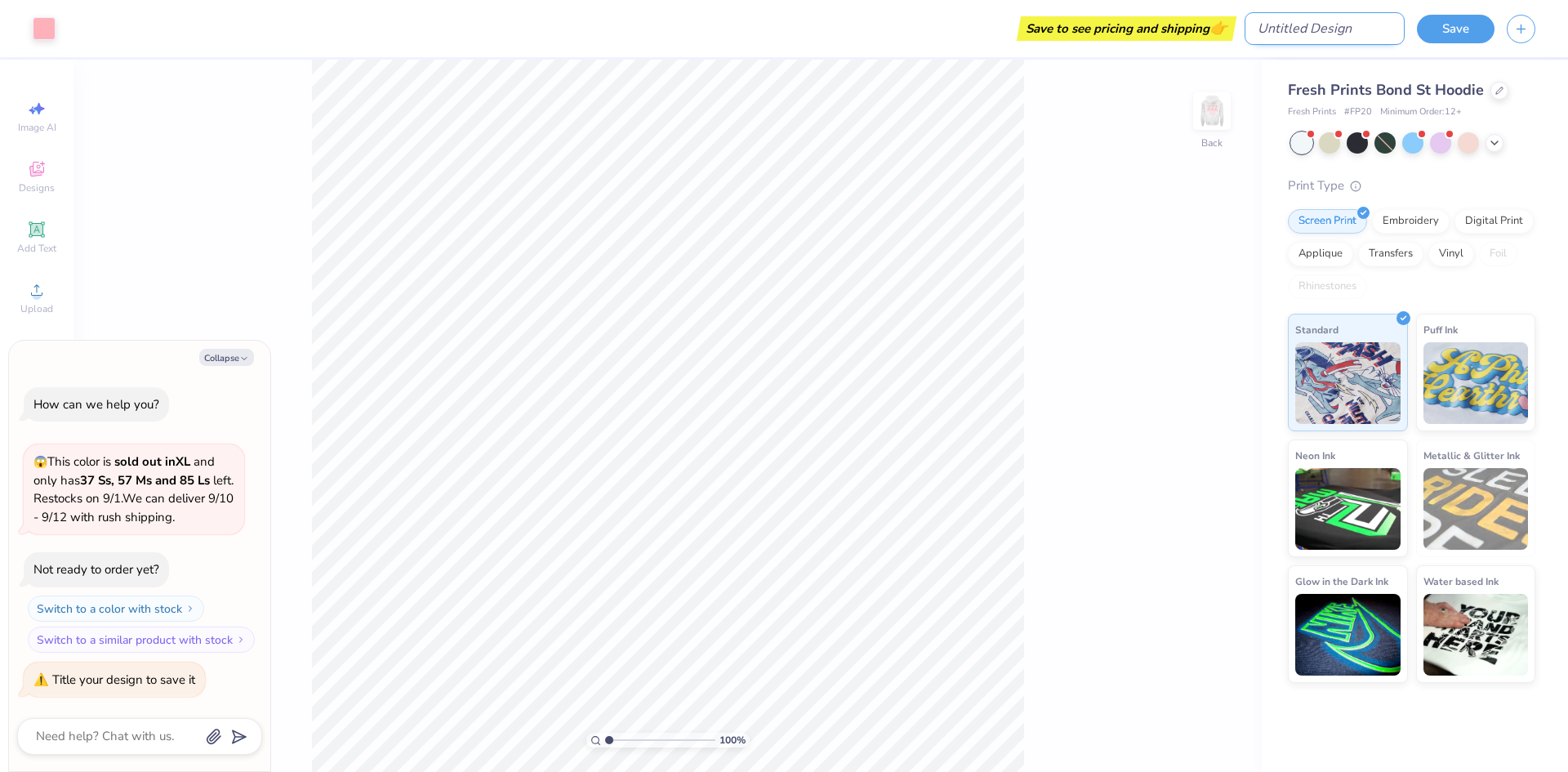
type textarea "x"
click at [1336, 29] on input "Design Title" at bounding box center [1325, 28] width 160 height 33
type input "t"
type textarea "x"
type input "te"
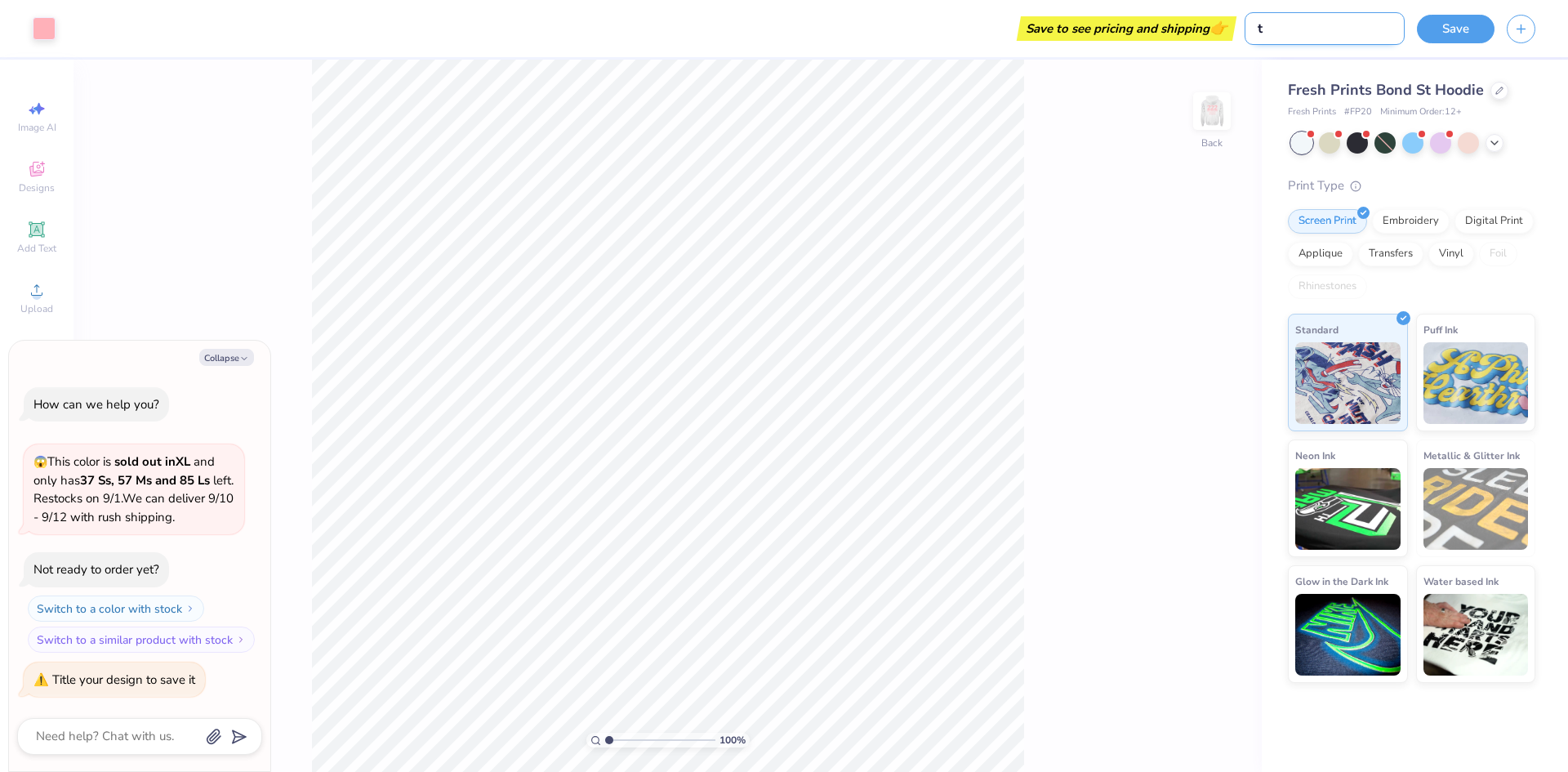
type textarea "x"
type input "tes"
type textarea "x"
type input "test"
type textarea "x"
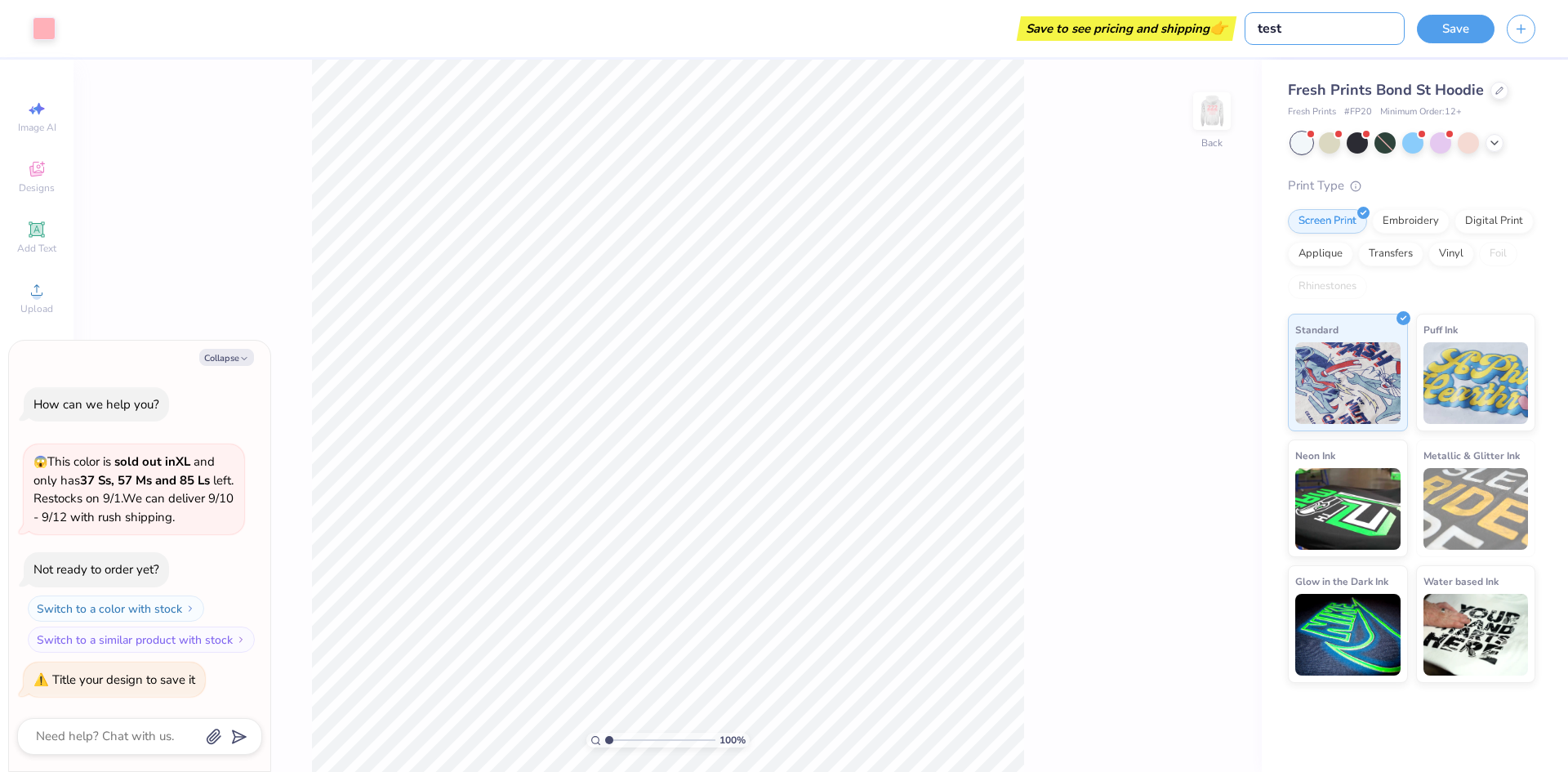
type input "test"
click at [1465, 46] on div "Save" at bounding box center [1493, 28] width 152 height 57
click at [1463, 36] on button "Save" at bounding box center [1456, 26] width 78 height 29
type textarea "x"
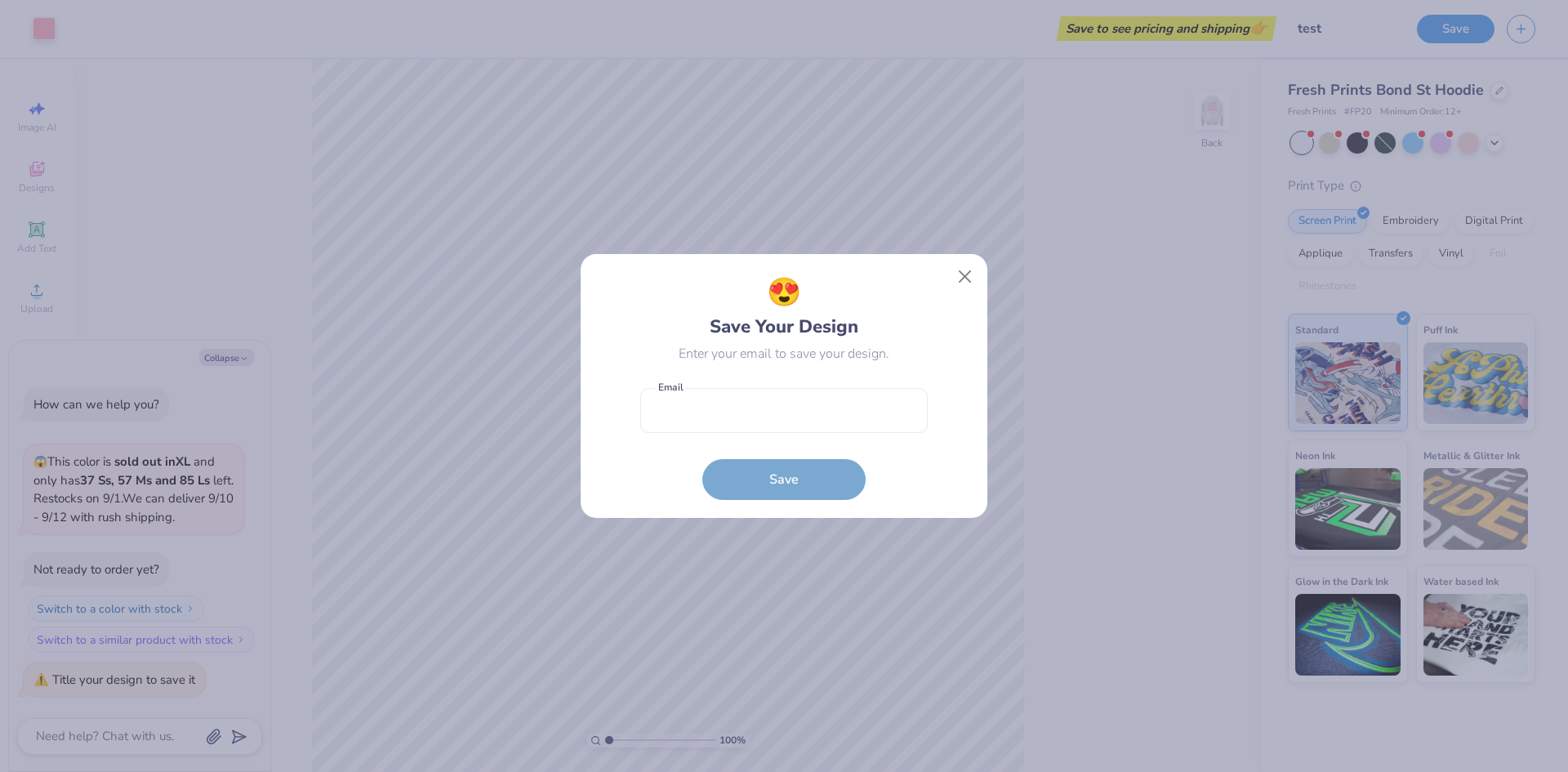
click at [800, 435] on form "Email is a required field Email Save" at bounding box center [784, 440] width 287 height 120
click at [803, 416] on input "email" at bounding box center [784, 411] width 287 height 45
paste input "[EMAIL_ADDRESS][DOMAIN_NAME]"
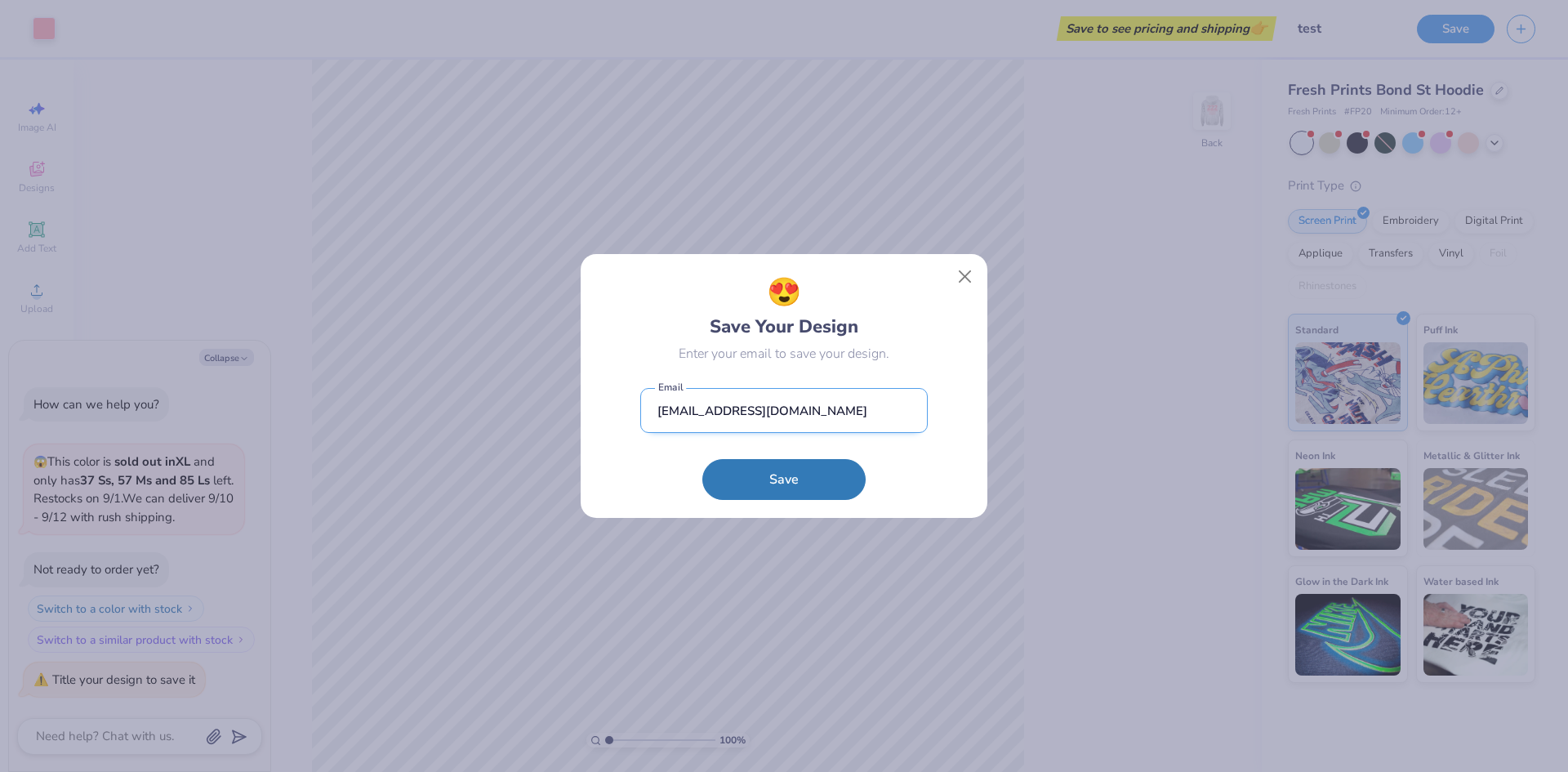
click at [728, 415] on input "[EMAIL_ADDRESS][DOMAIN_NAME]" at bounding box center [784, 411] width 287 height 45
type input "[EMAIL_ADDRESS][DOMAIN_NAME]"
click at [793, 473] on button "Save" at bounding box center [784, 475] width 164 height 41
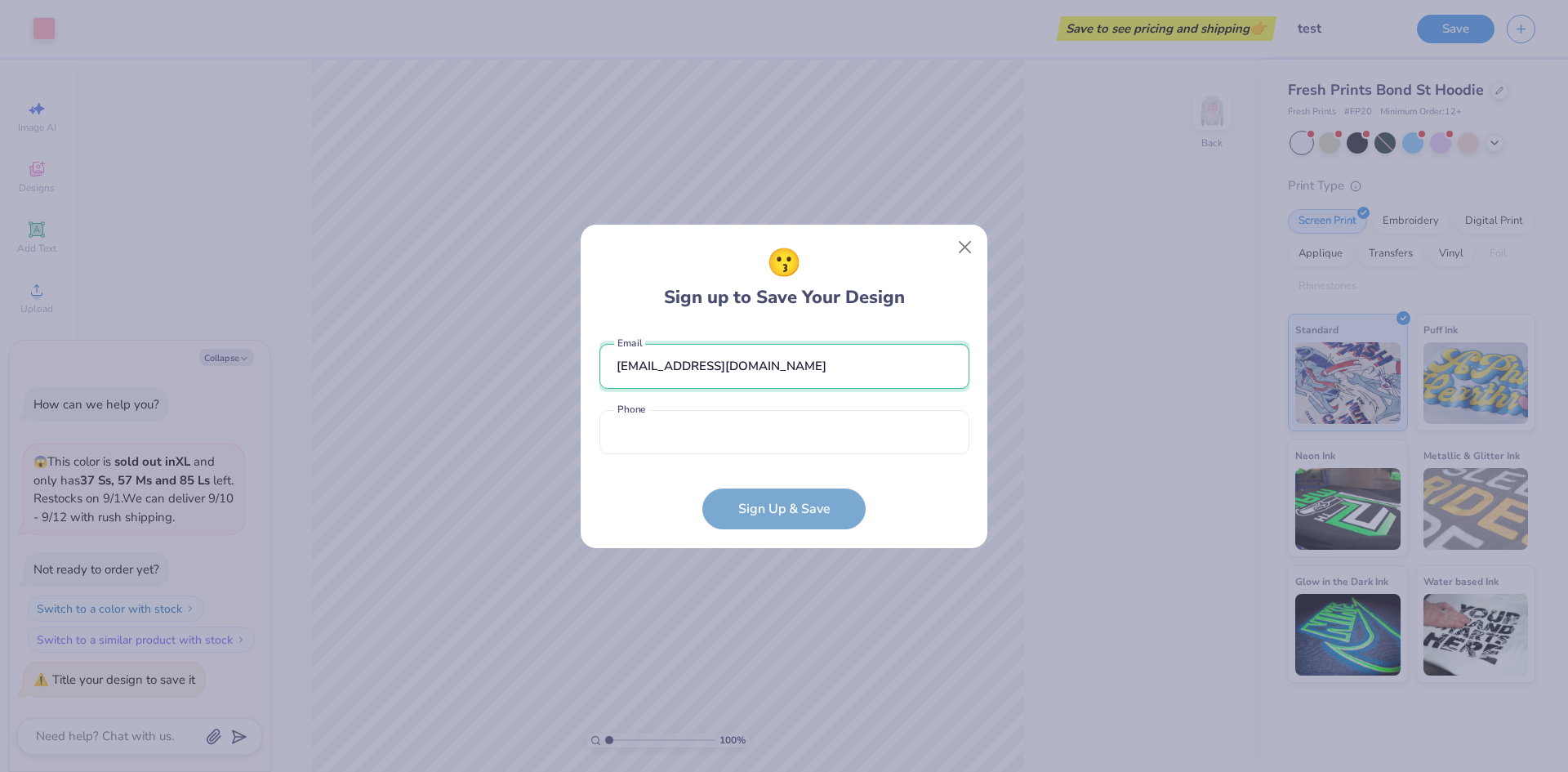
click at [689, 370] on input "[EMAIL_ADDRESS][DOMAIN_NAME]" at bounding box center [785, 367] width 370 height 45
type input "testing-itbl-3@gmail.com"
click at [666, 438] on input "tel" at bounding box center [785, 432] width 370 height 45
click at [634, 500] on form "testing-itbl-3@gmail.com Email Phone is a required field Phone Sign Up & Save" at bounding box center [785, 429] width 370 height 202
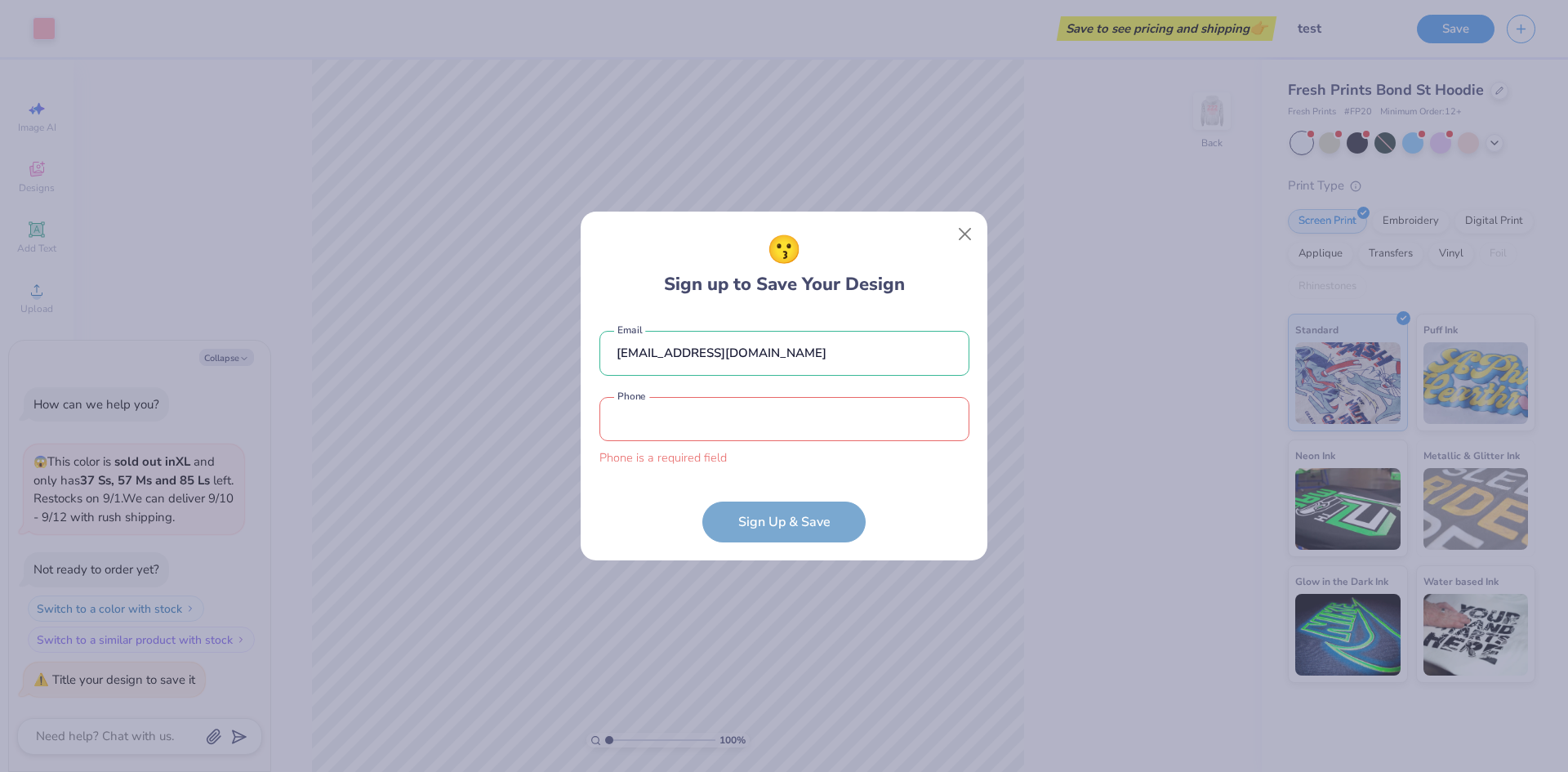
click at [681, 425] on input "tel" at bounding box center [785, 419] width 370 height 45
type input "(948) 015-1677"
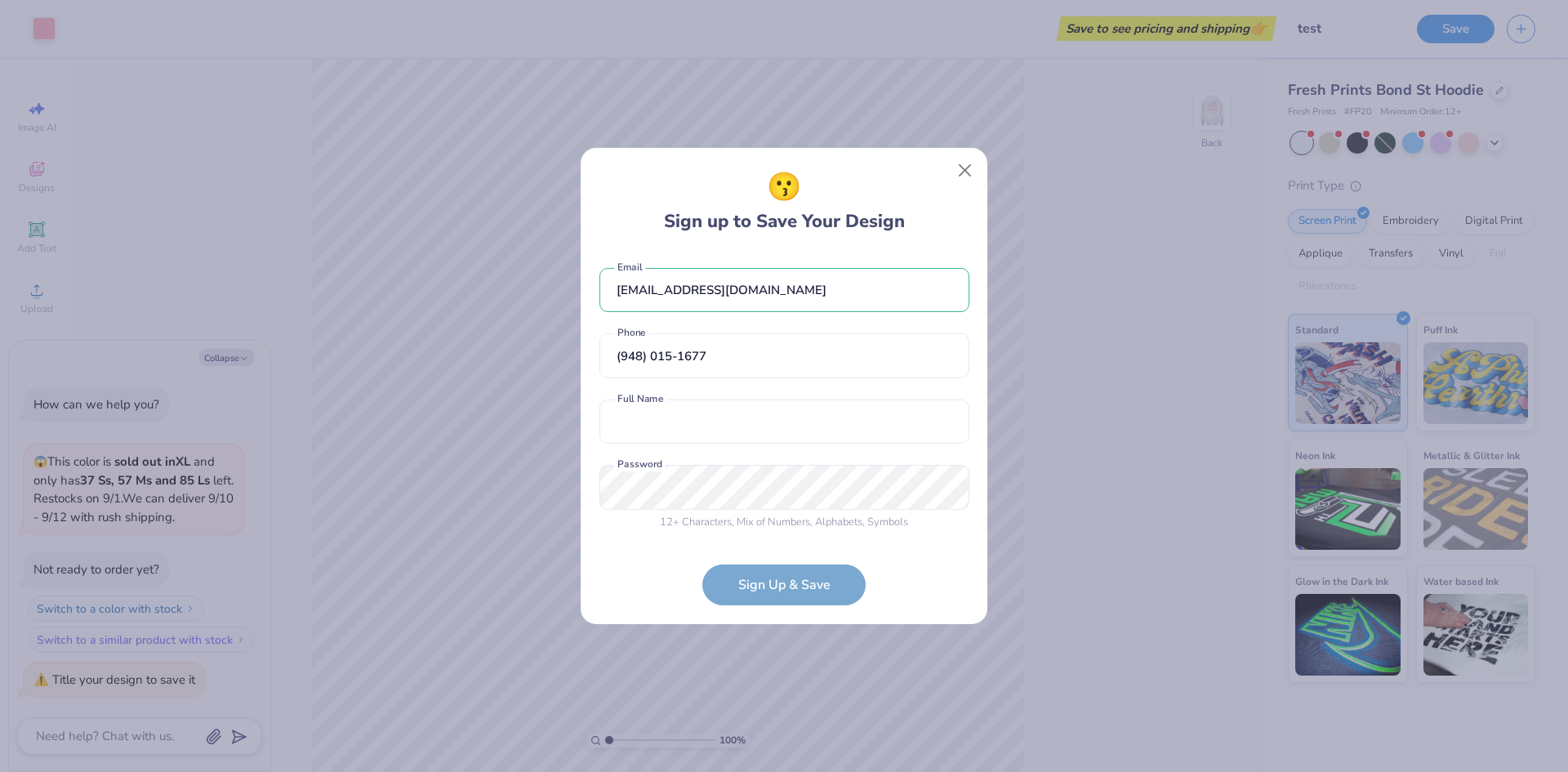
click at [947, 553] on form "testing-itbl-3@gmail.com Email (948) 015-1677 Phone Full Name is a required fie…" at bounding box center [785, 429] width 370 height 355
click at [963, 165] on button "Close" at bounding box center [965, 170] width 31 height 31
